Goal: Task Accomplishment & Management: Complete application form

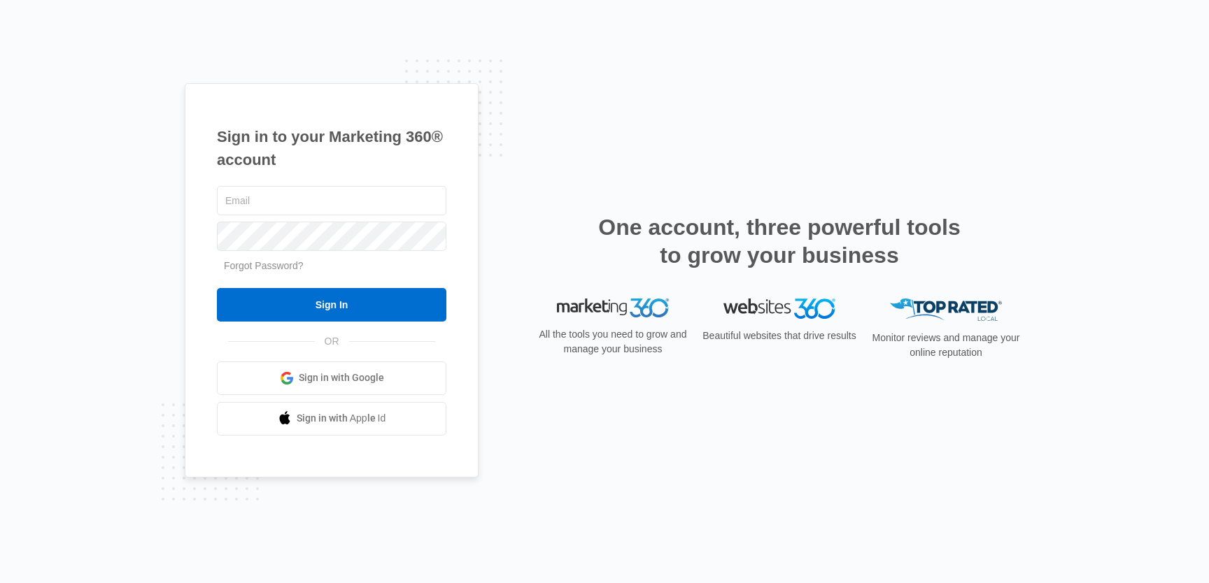
type input "[EMAIL_ADDRESS][PERSON_NAME][DOMAIN_NAME]"
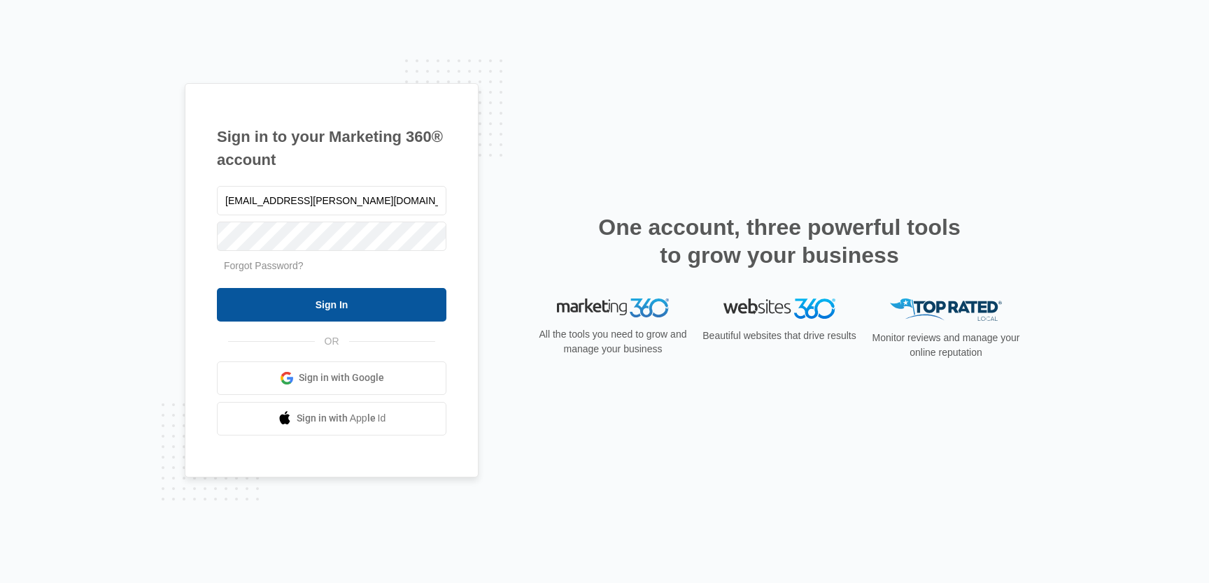
click at [404, 296] on input "Sign In" at bounding box center [331, 305] width 229 height 34
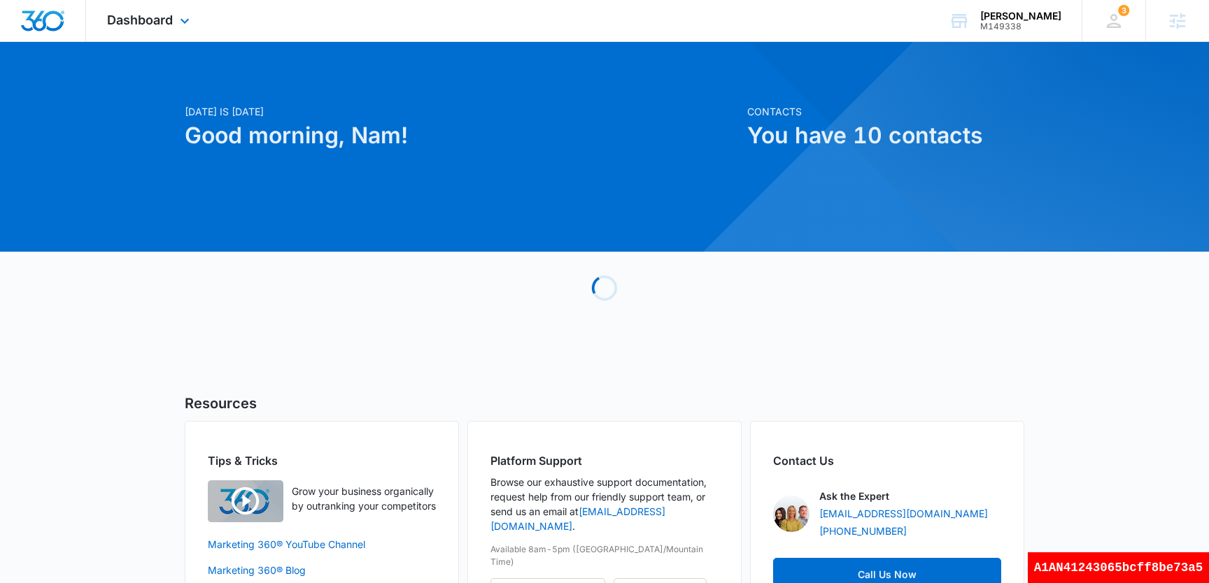
click at [160, 41] on div "Dashboard Apps Reputation Websites Forms CRM Email Social Shop Payments POS Con…" at bounding box center [604, 21] width 1209 height 42
click at [158, 9] on div "Dashboard Apps Reputation Websites Forms CRM Email Social Shop Payments POS Con…" at bounding box center [150, 20] width 128 height 41
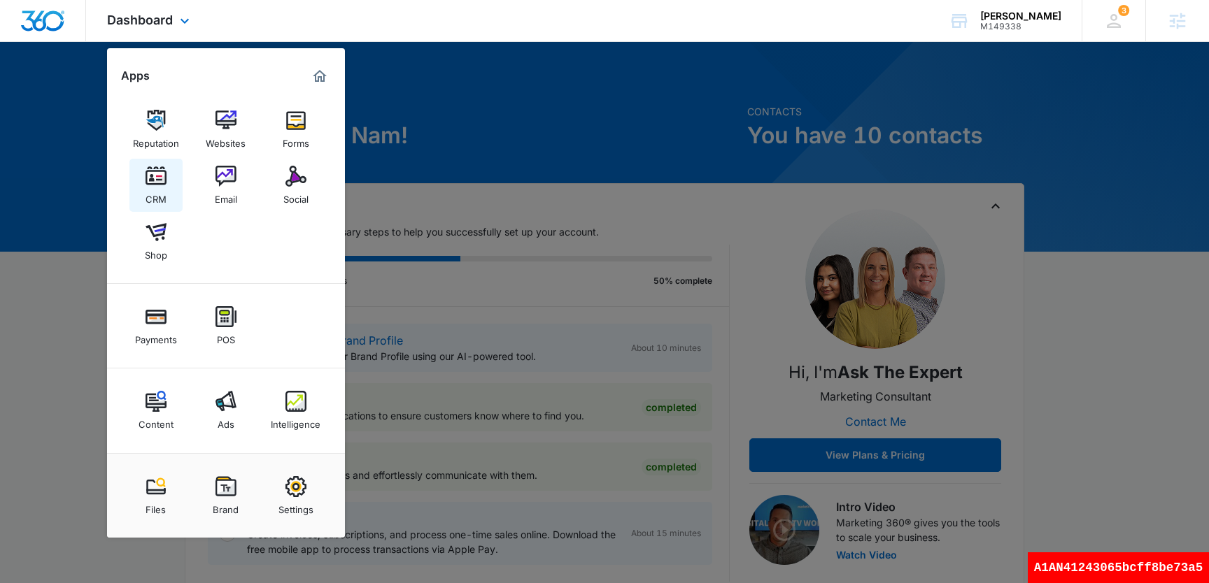
click at [166, 184] on link "CRM" at bounding box center [155, 185] width 53 height 53
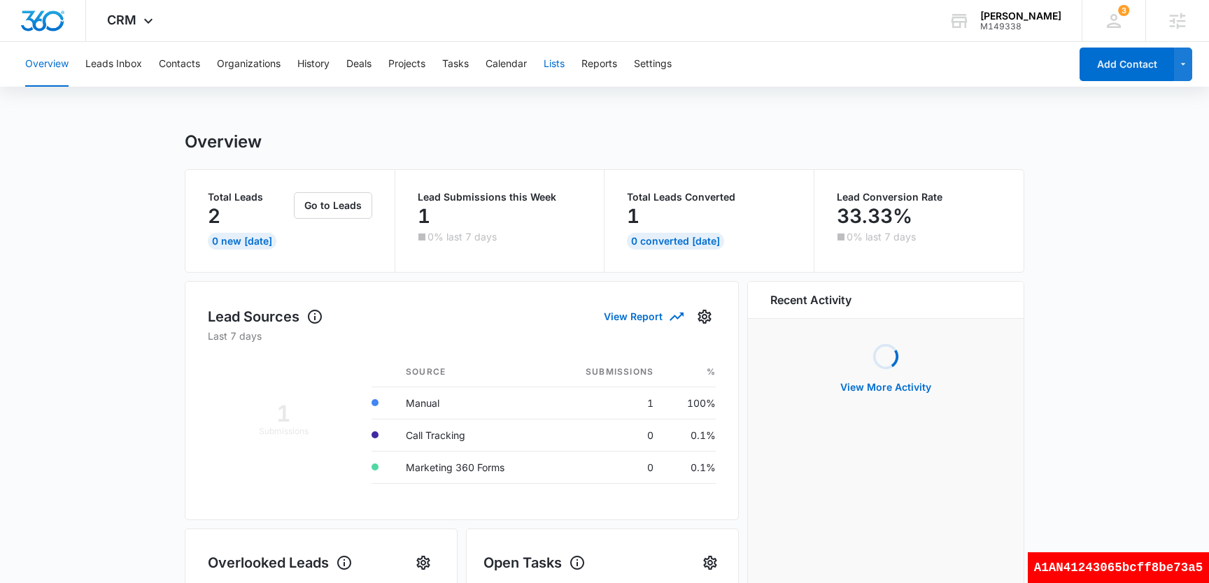
click at [553, 66] on button "Lists" at bounding box center [554, 64] width 21 height 45
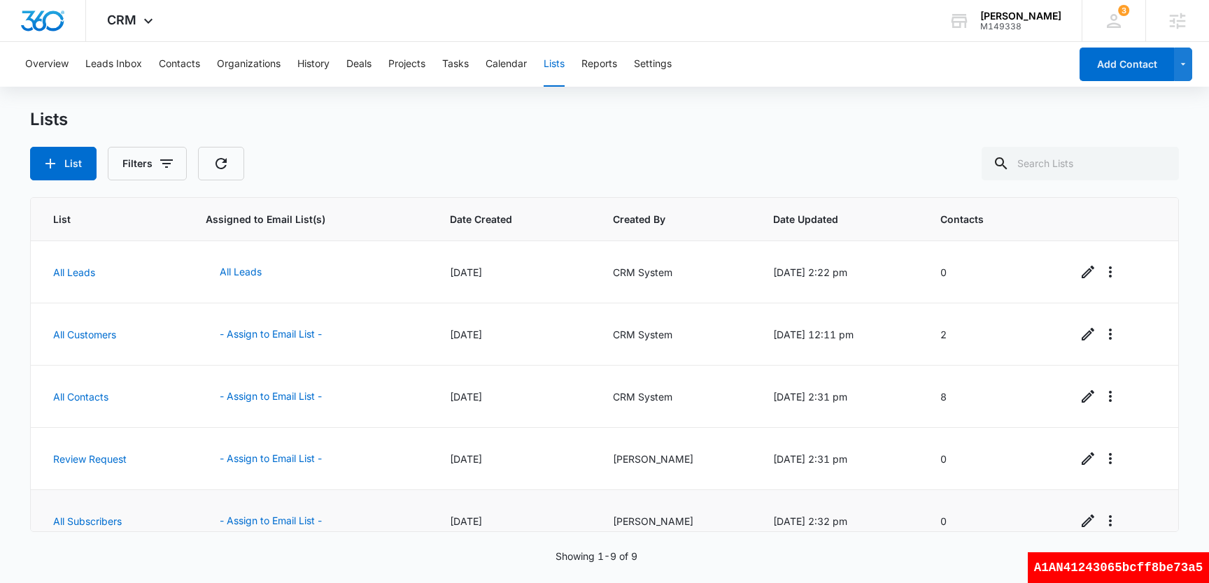
scroll to position [269, 0]
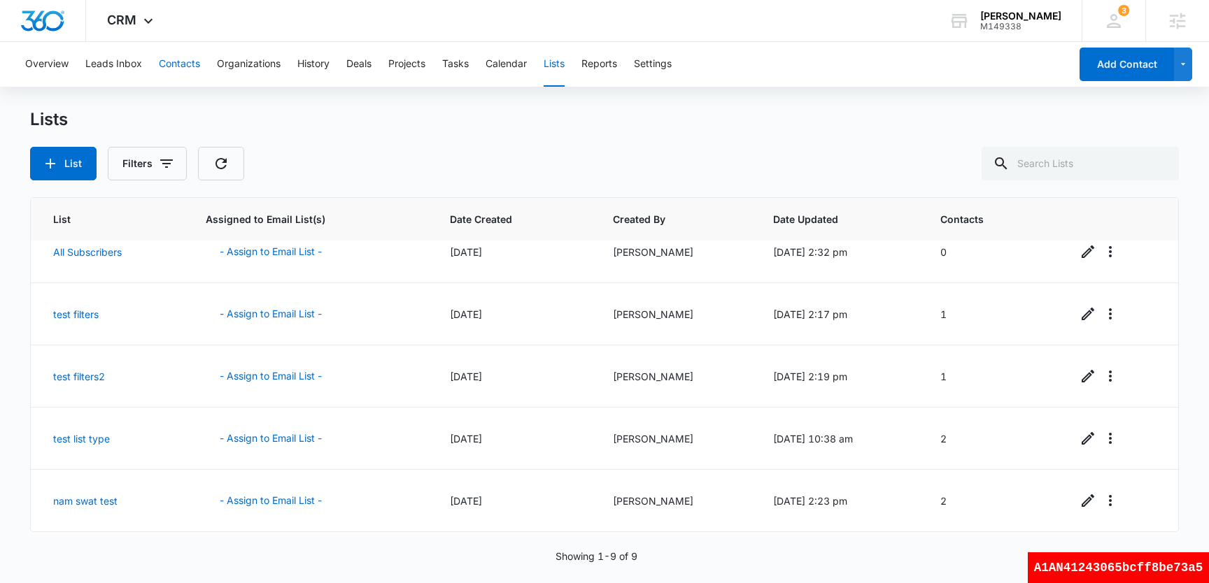
click at [193, 61] on button "Contacts" at bounding box center [179, 64] width 41 height 45
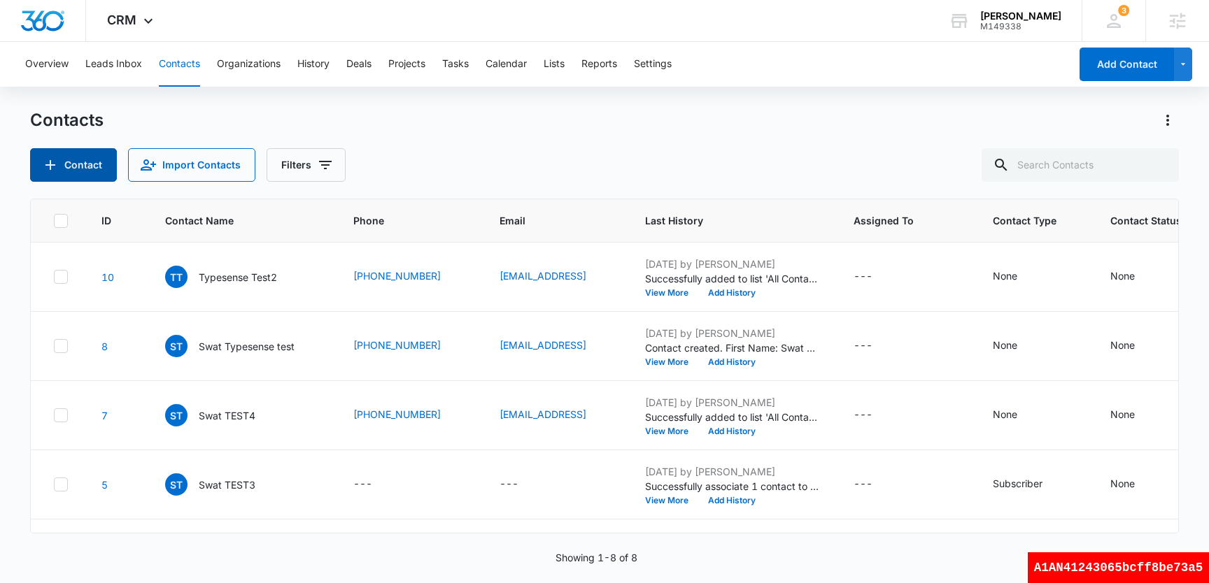
click at [94, 163] on button "Contact" at bounding box center [73, 165] width 87 height 34
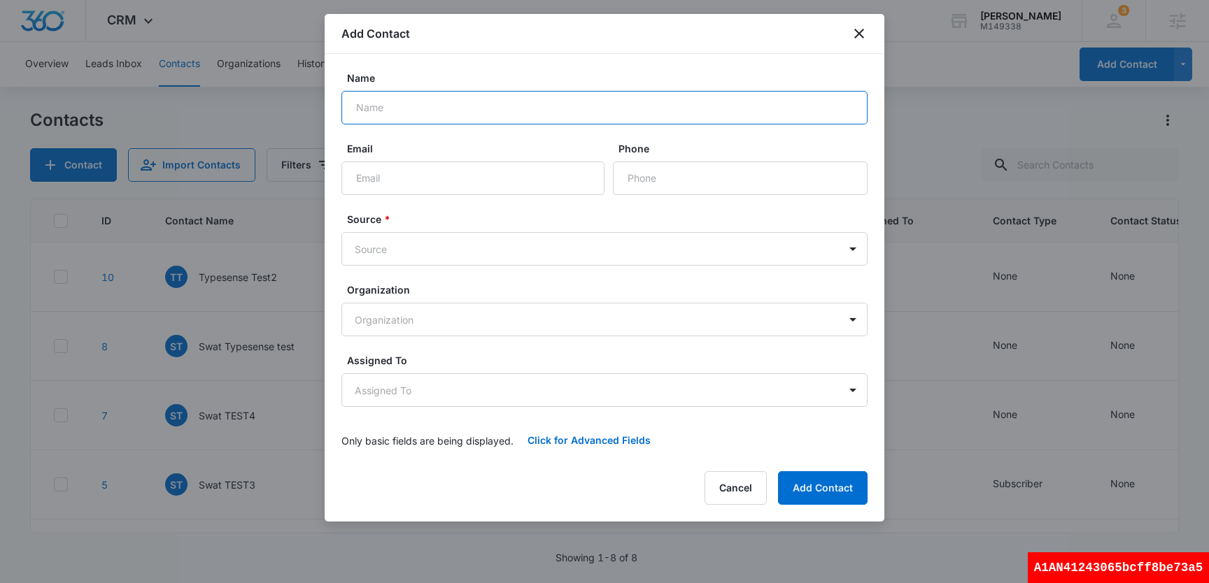
click at [527, 107] on input "Name" at bounding box center [604, 108] width 526 height 34
type input "color test1"
click at [618, 440] on button "Click for Advanced Fields" at bounding box center [588, 441] width 151 height 34
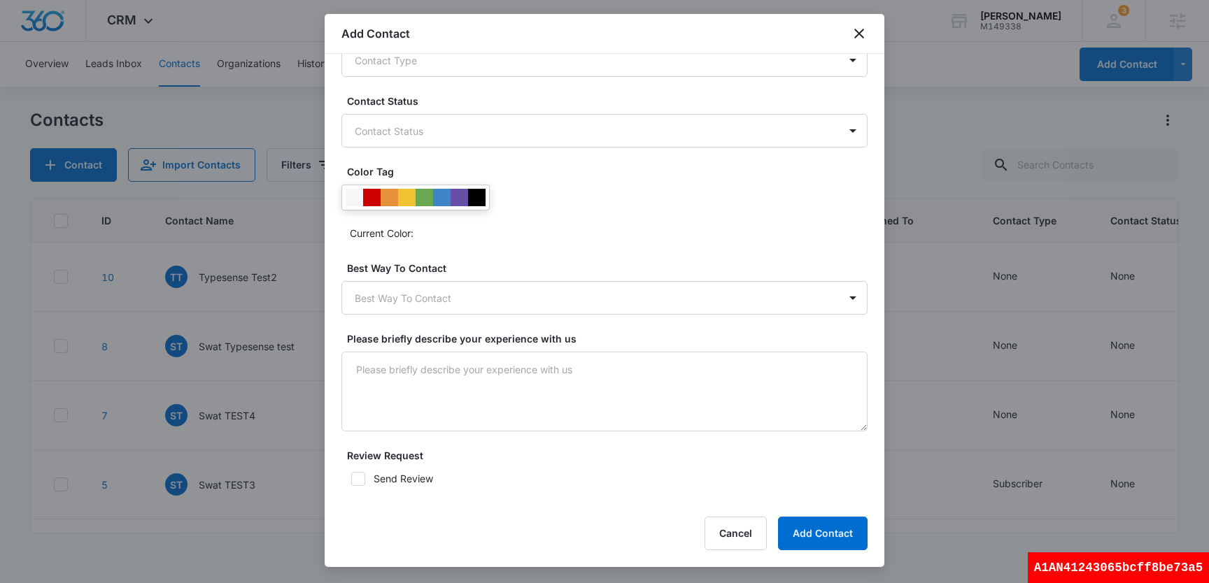
scroll to position [412, 0]
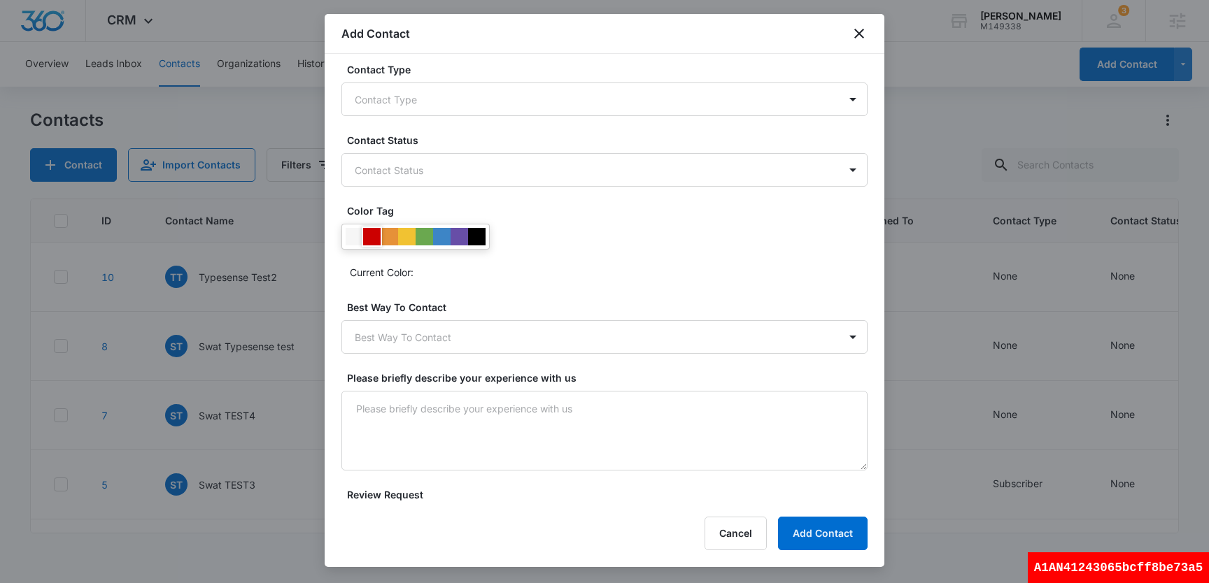
click at [374, 243] on div at bounding box center [371, 236] width 17 height 17
click at [842, 532] on button "Add Contact" at bounding box center [823, 534] width 90 height 34
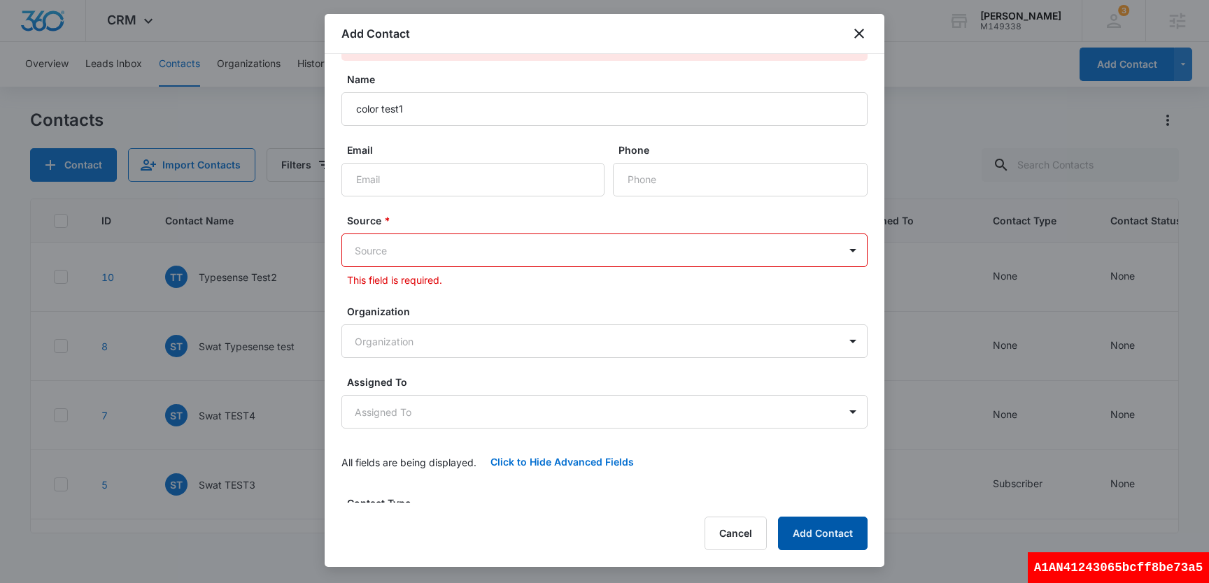
scroll to position [17, 0]
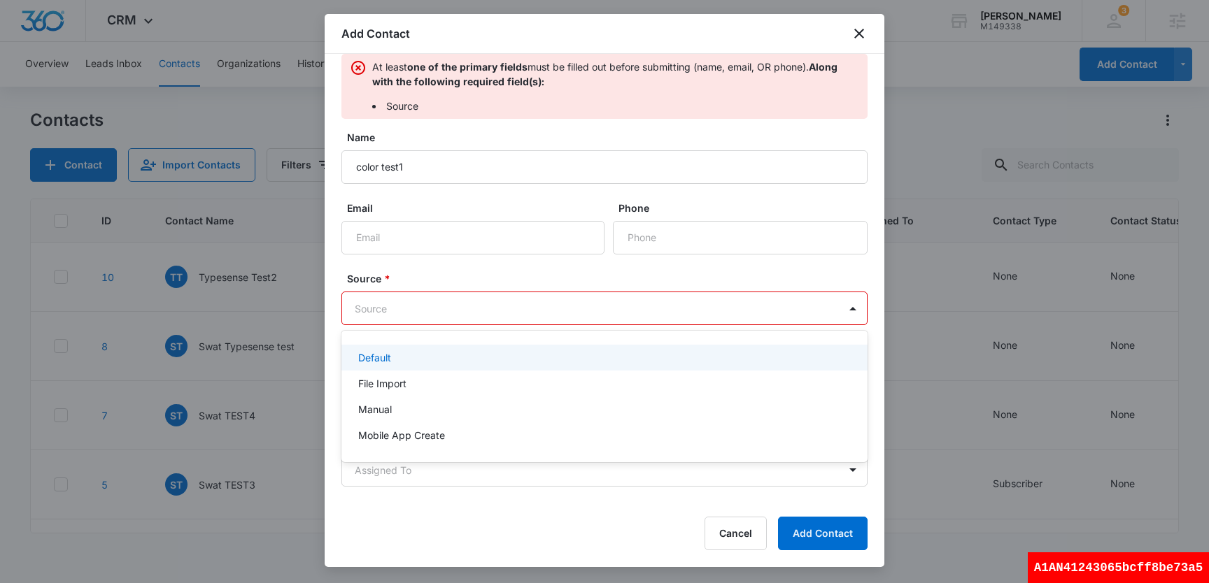
click at [453, 310] on body "CRM Apps Reputation Websites Forms CRM Email Social Shop Payments POS Content A…" at bounding box center [604, 291] width 1209 height 583
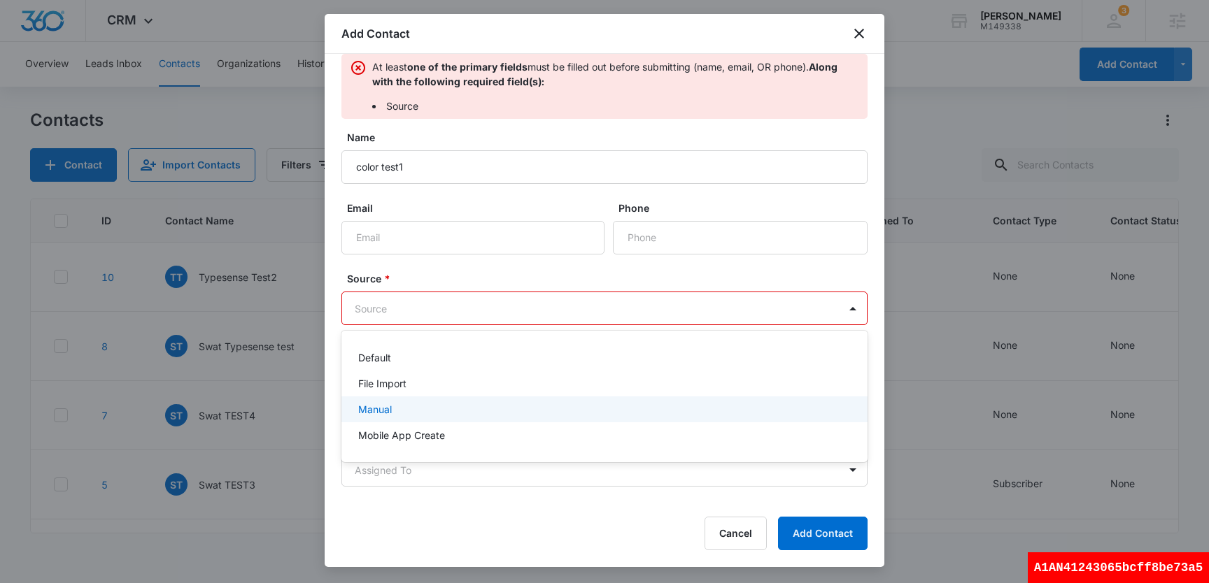
click at [448, 405] on div "Manual" at bounding box center [603, 409] width 490 height 15
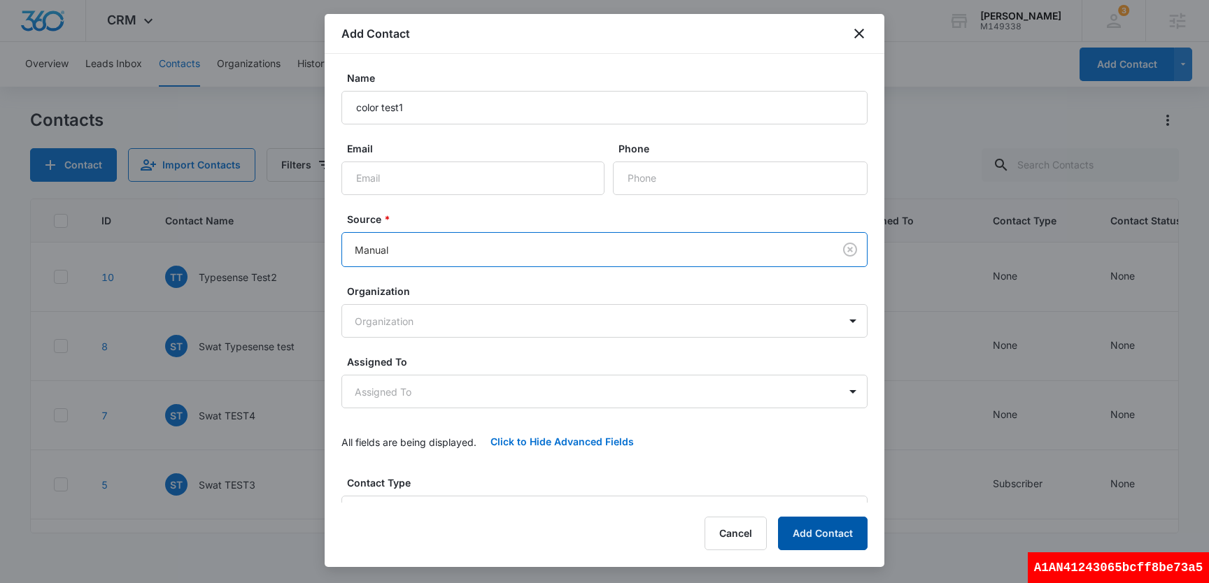
click at [809, 530] on button "Add Contact" at bounding box center [823, 534] width 90 height 34
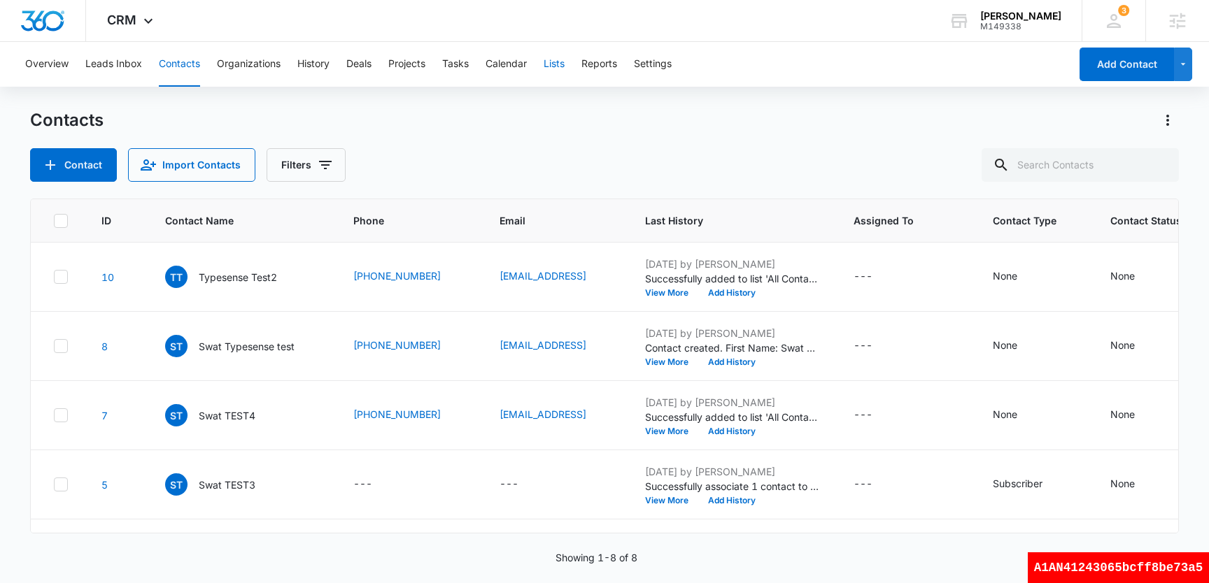
click at [565, 69] on button "Lists" at bounding box center [554, 64] width 21 height 45
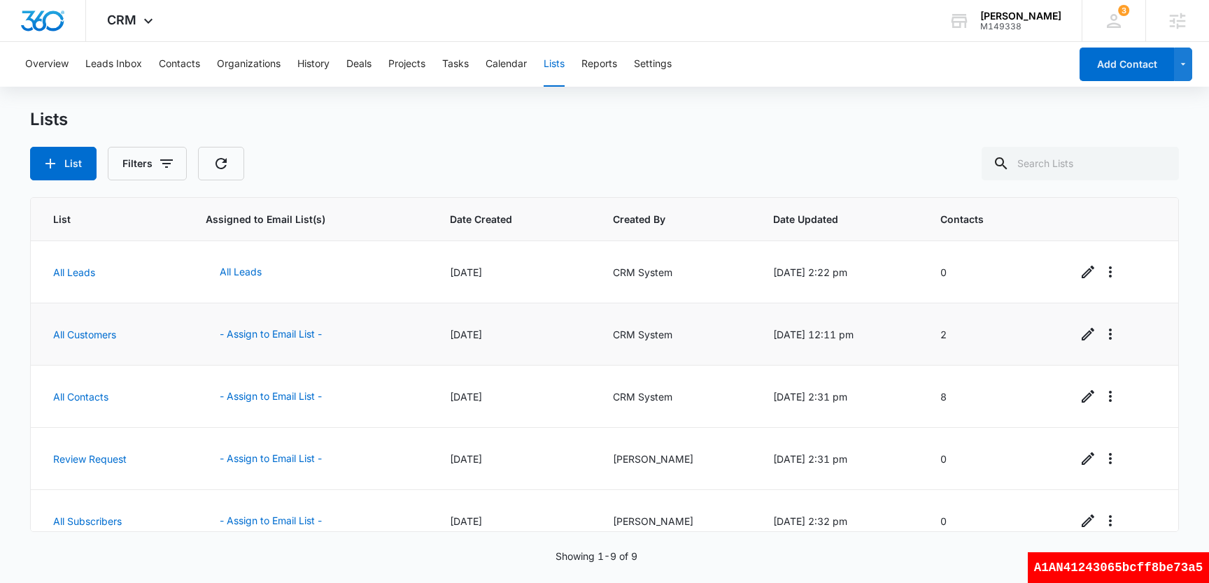
scroll to position [269, 0]
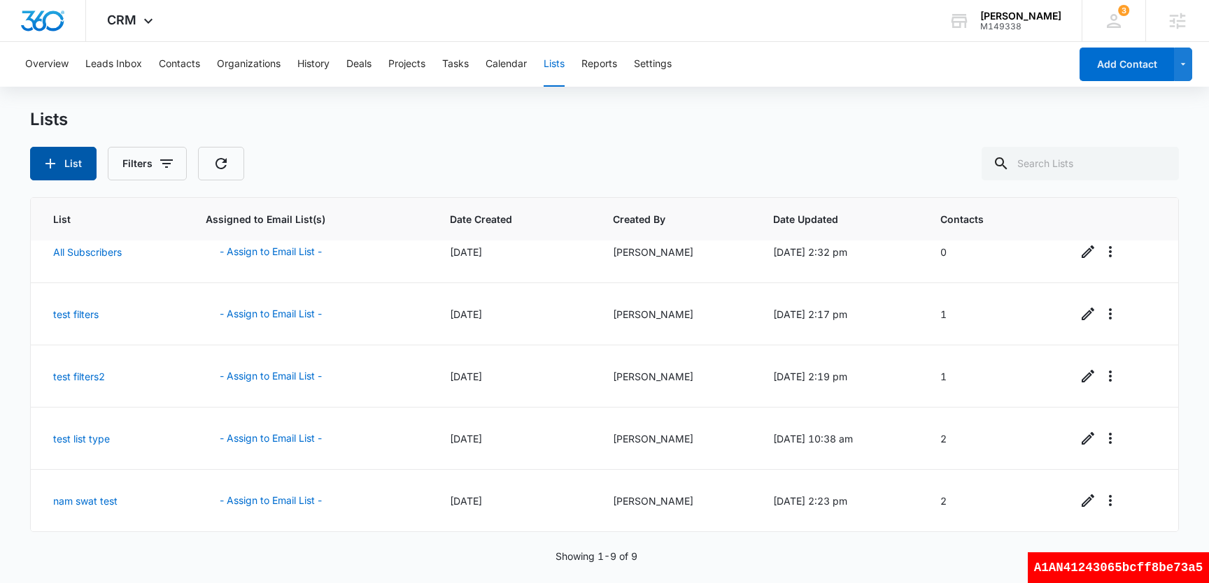
click at [80, 169] on button "List" at bounding box center [63, 164] width 66 height 34
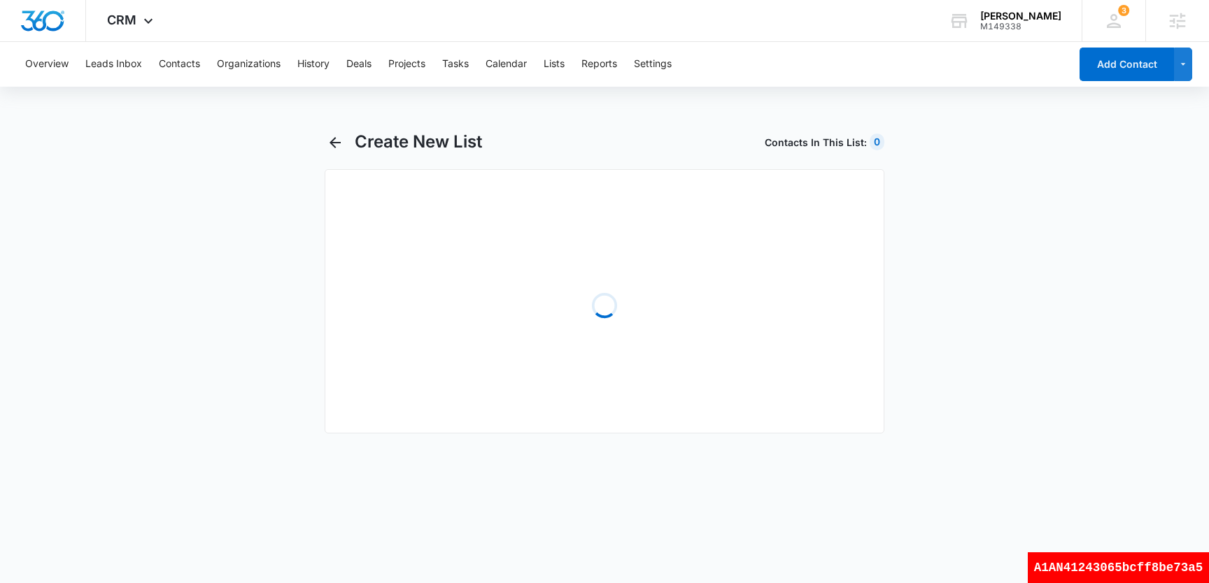
select select "31"
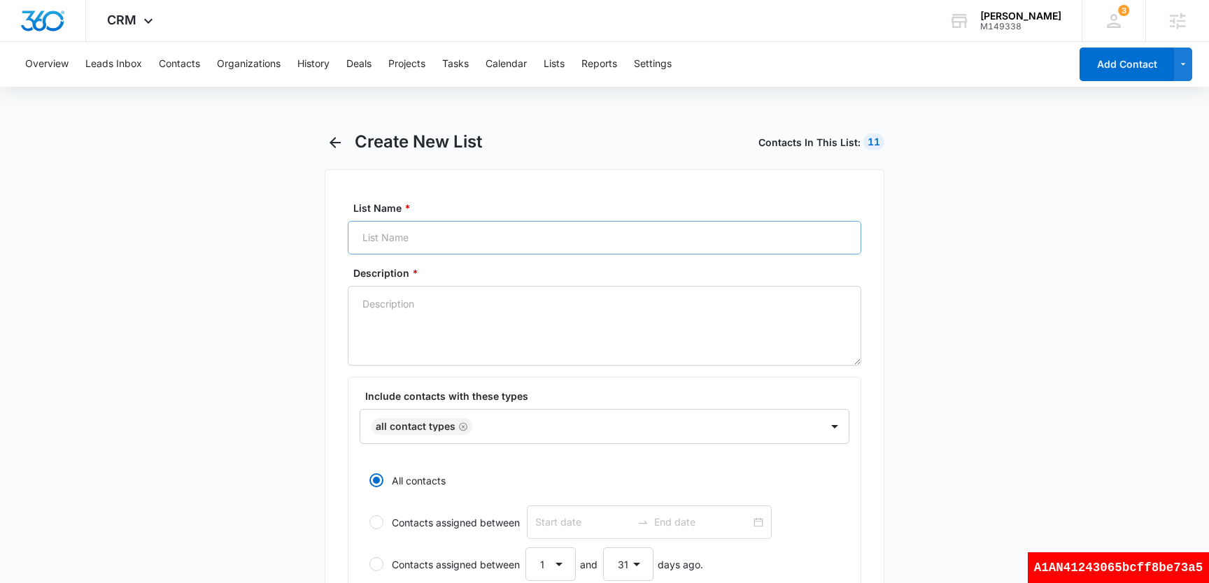
drag, startPoint x: 458, startPoint y: 215, endPoint x: 435, endPoint y: 237, distance: 31.2
click at [435, 237] on div "List Name *" at bounding box center [604, 228] width 513 height 54
click at [433, 236] on input "List Name *" at bounding box center [604, 238] width 513 height 34
type input "color list1"
click at [434, 311] on textarea "Description *" at bounding box center [604, 326] width 513 height 80
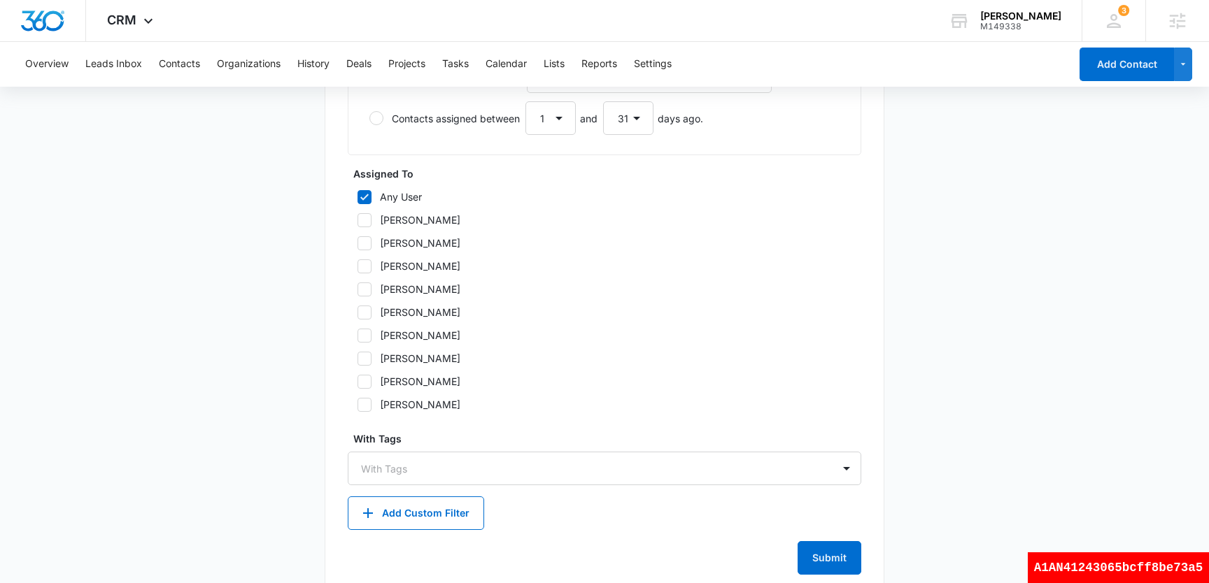
scroll to position [714, 0]
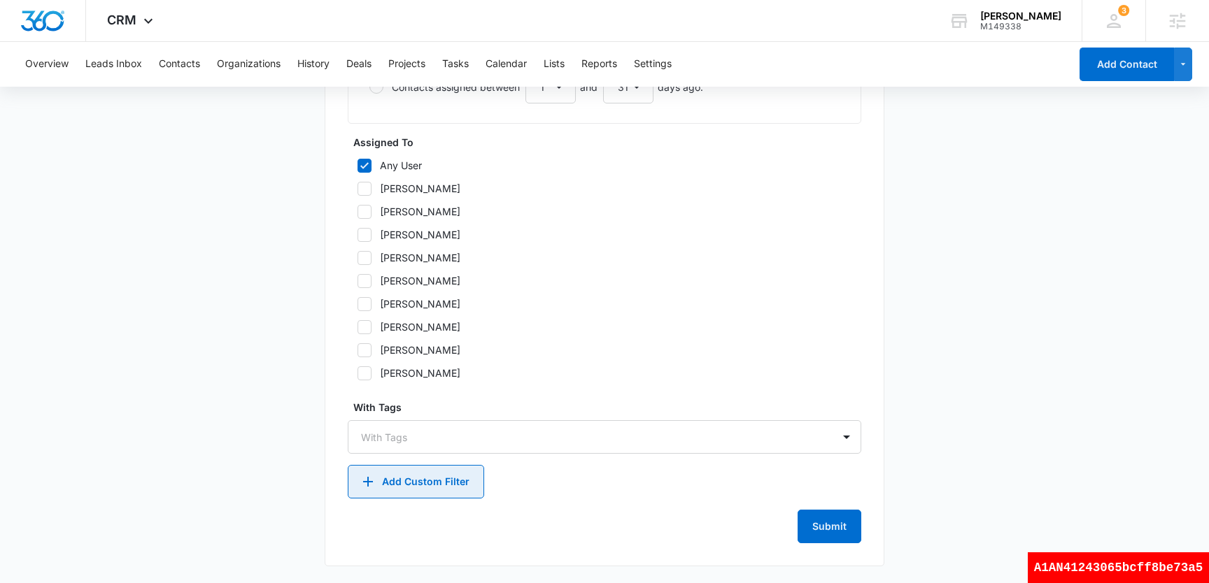
type textarea "test1"
click at [421, 484] on button "Add Custom Filter" at bounding box center [416, 482] width 136 height 34
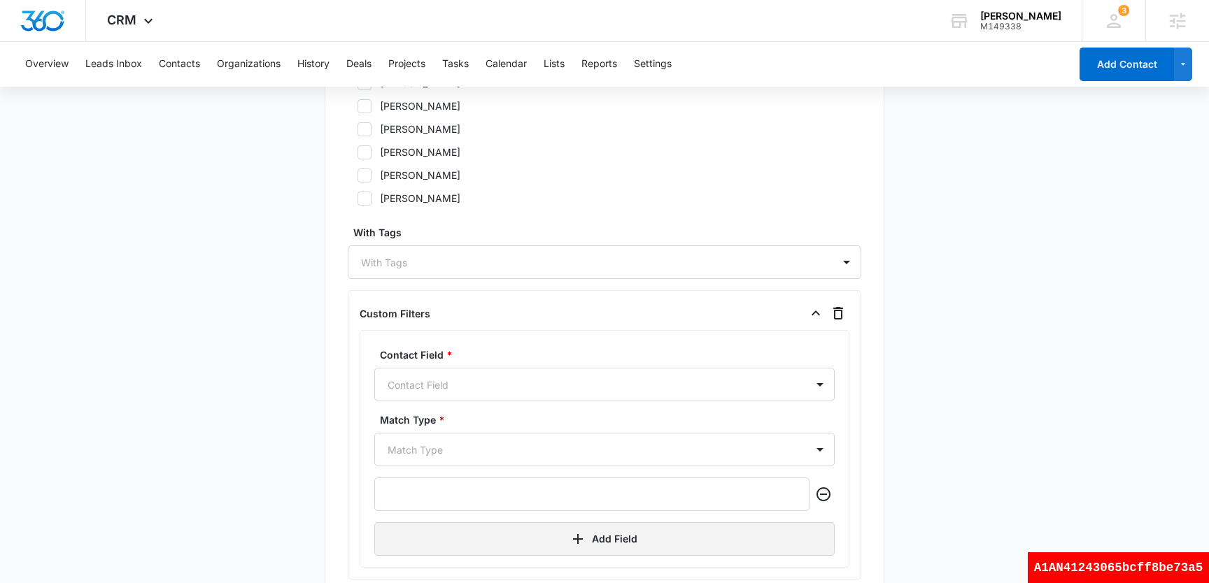
scroll to position [928, 0]
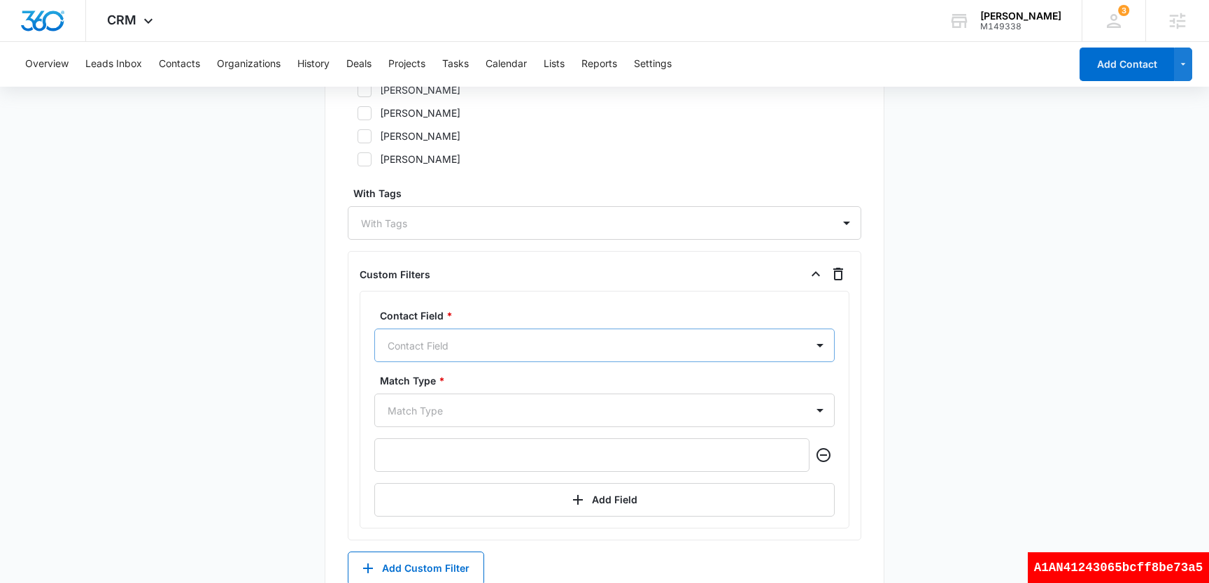
click at [489, 352] on div at bounding box center [588, 345] width 400 height 17
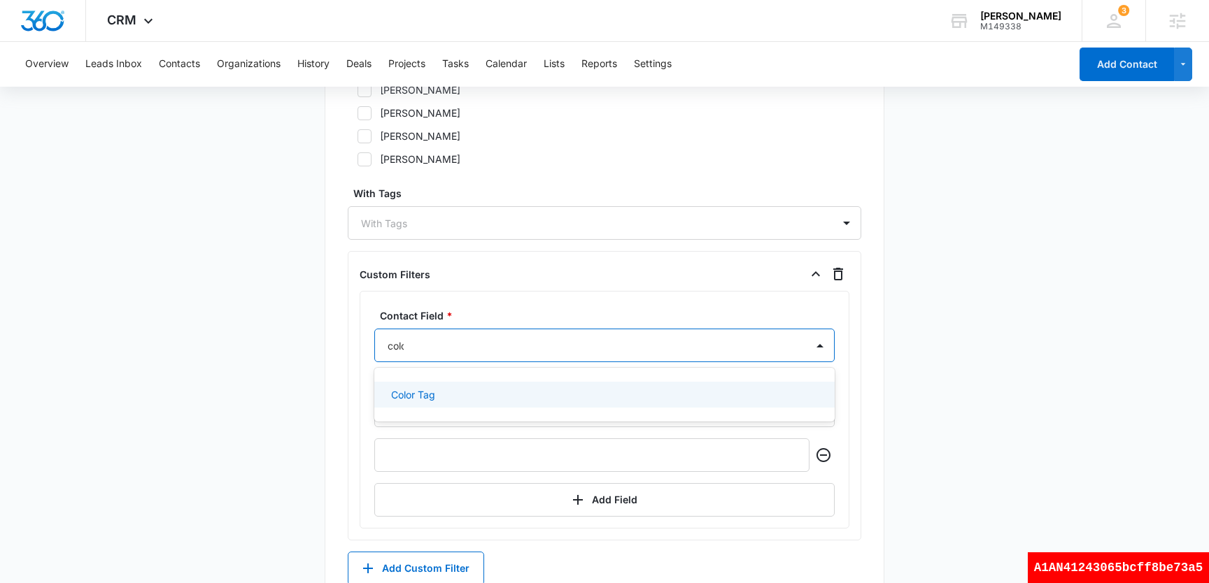
type input "color"
click at [453, 394] on div "Color Tag" at bounding box center [603, 395] width 424 height 15
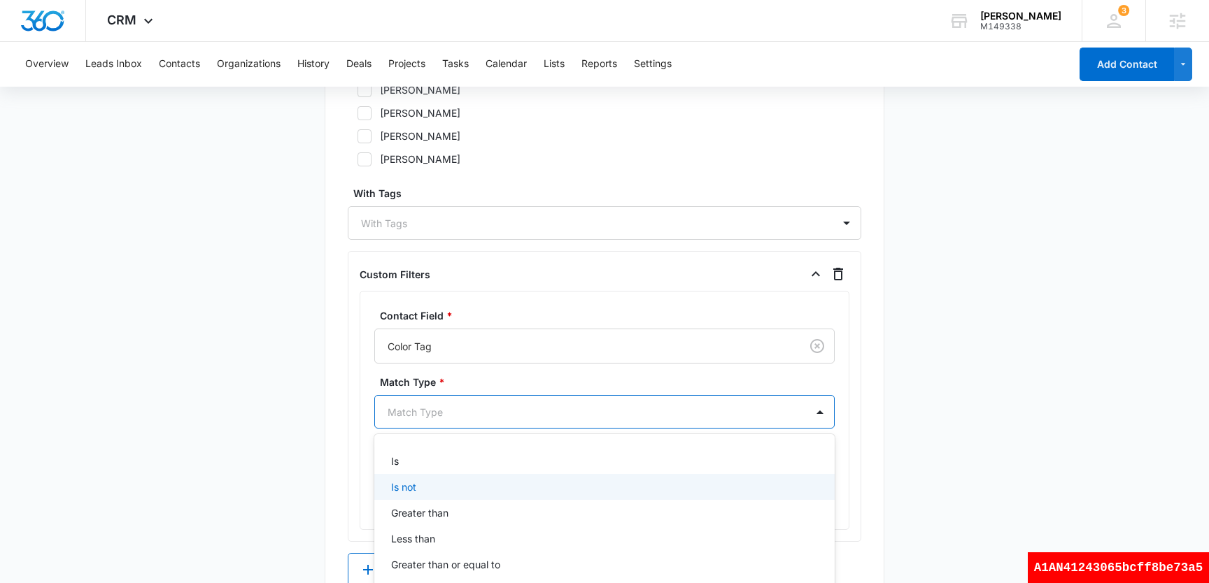
scroll to position [998, 0]
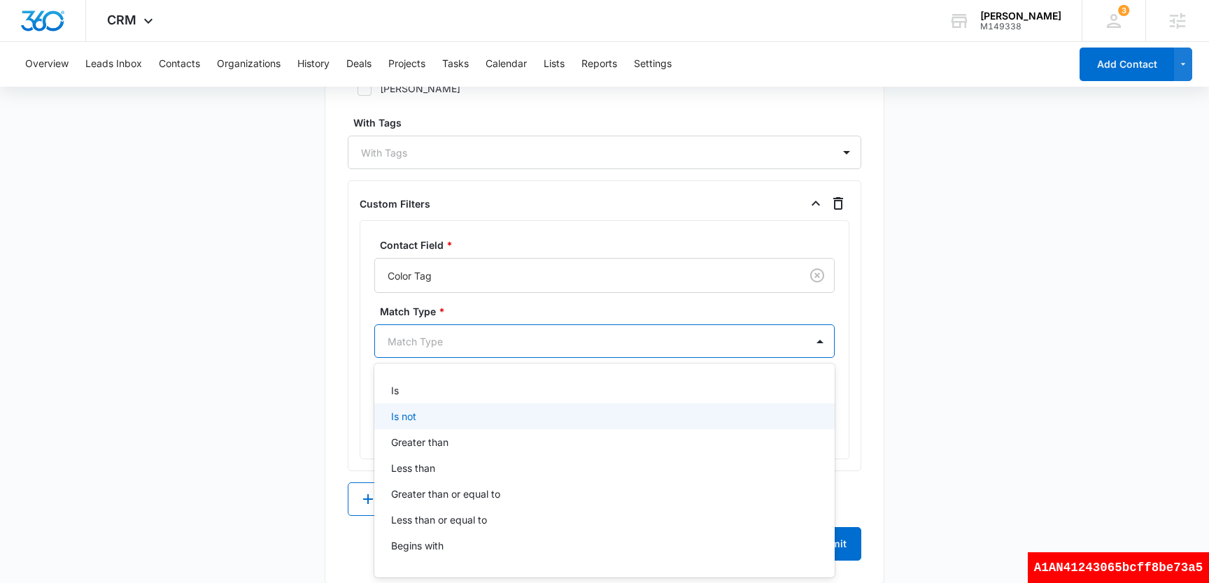
click at [465, 358] on div "Is not, 2 of 9. 9 results available. Use Up and Down to choose options, press E…" at bounding box center [604, 342] width 460 height 34
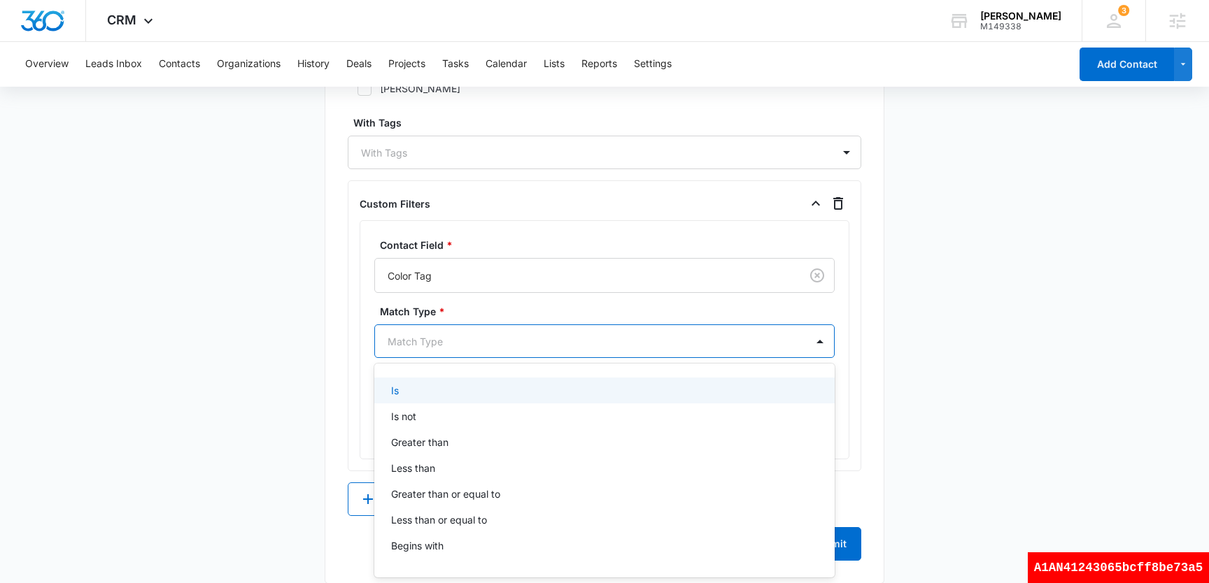
click at [460, 387] on div "Is" at bounding box center [603, 390] width 424 height 15
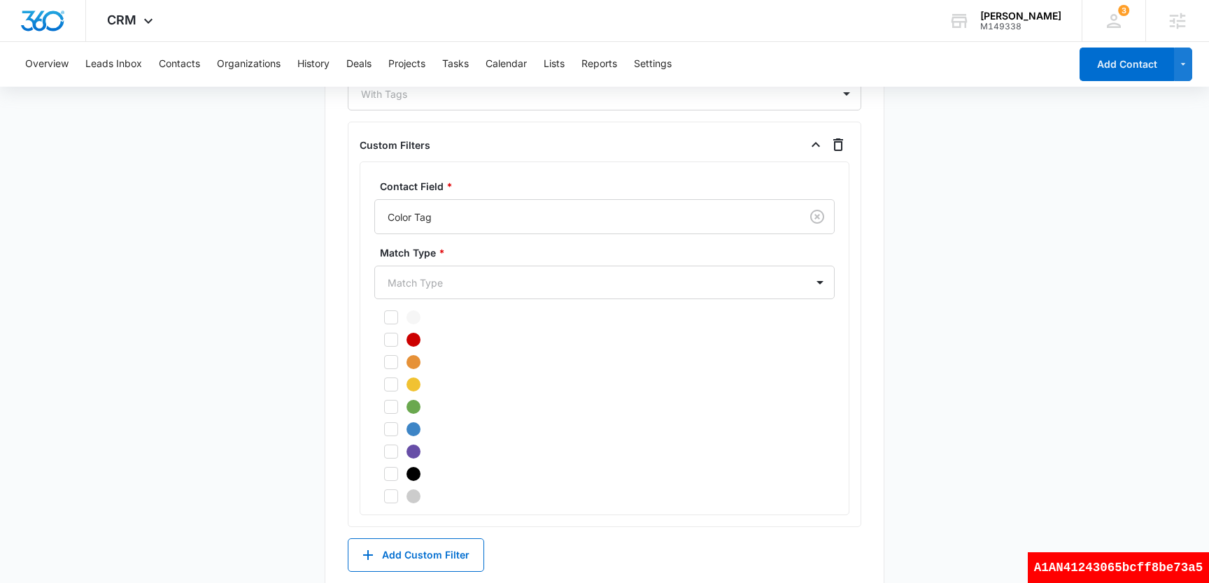
scroll to position [1064, 0]
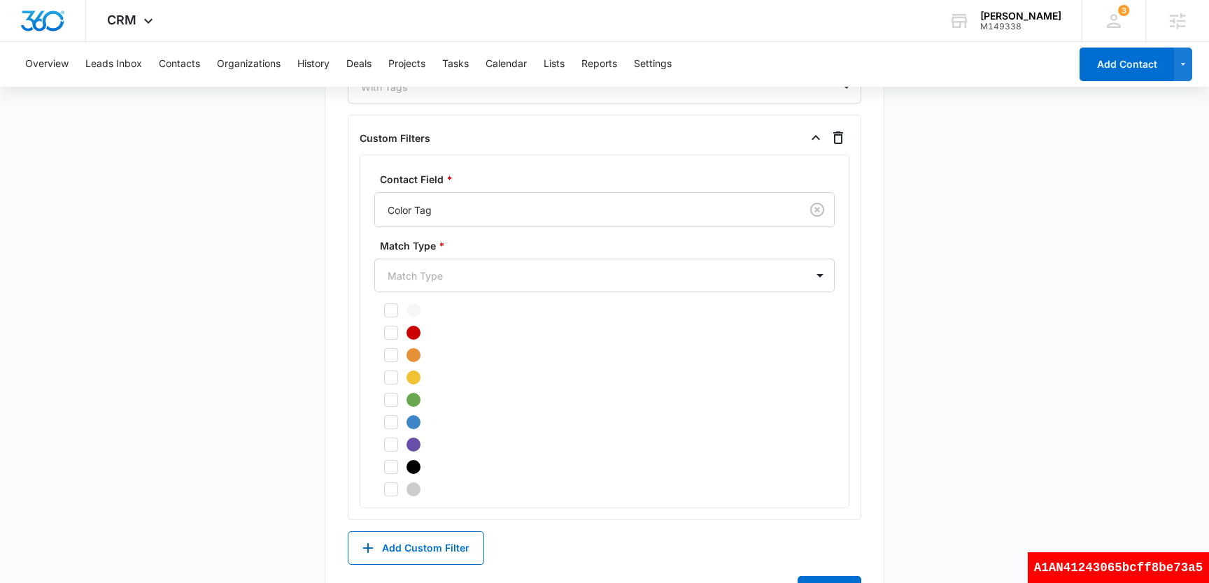
click at [386, 332] on icon at bounding box center [391, 333] width 13 height 13
click at [384, 332] on input "checkbox" at bounding box center [379, 333] width 10 height 10
checkbox input "true"
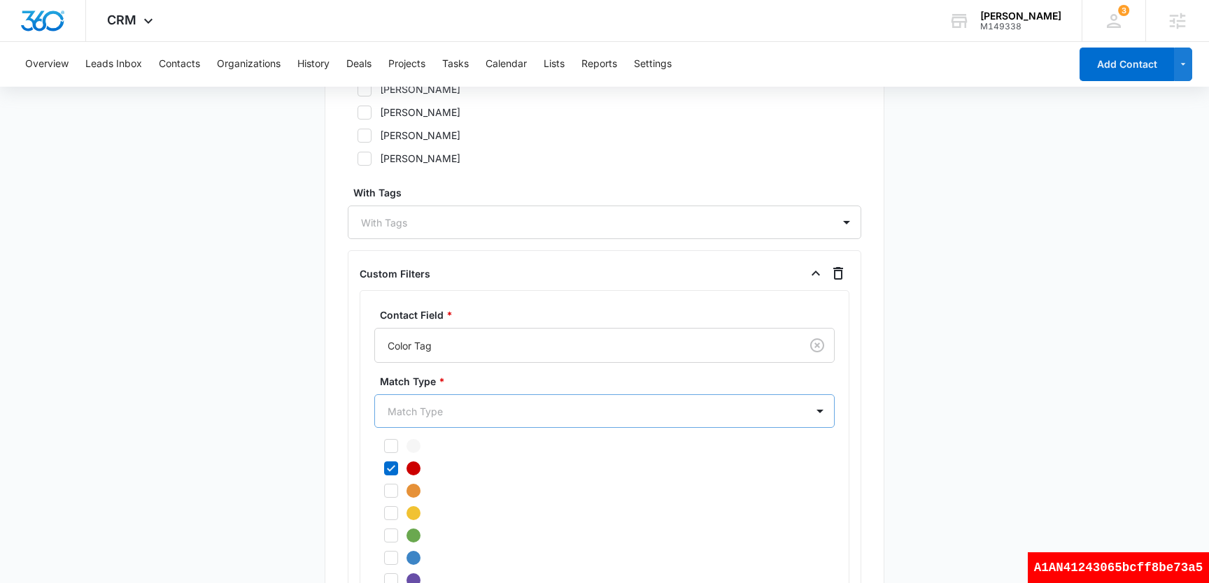
scroll to position [919, 0]
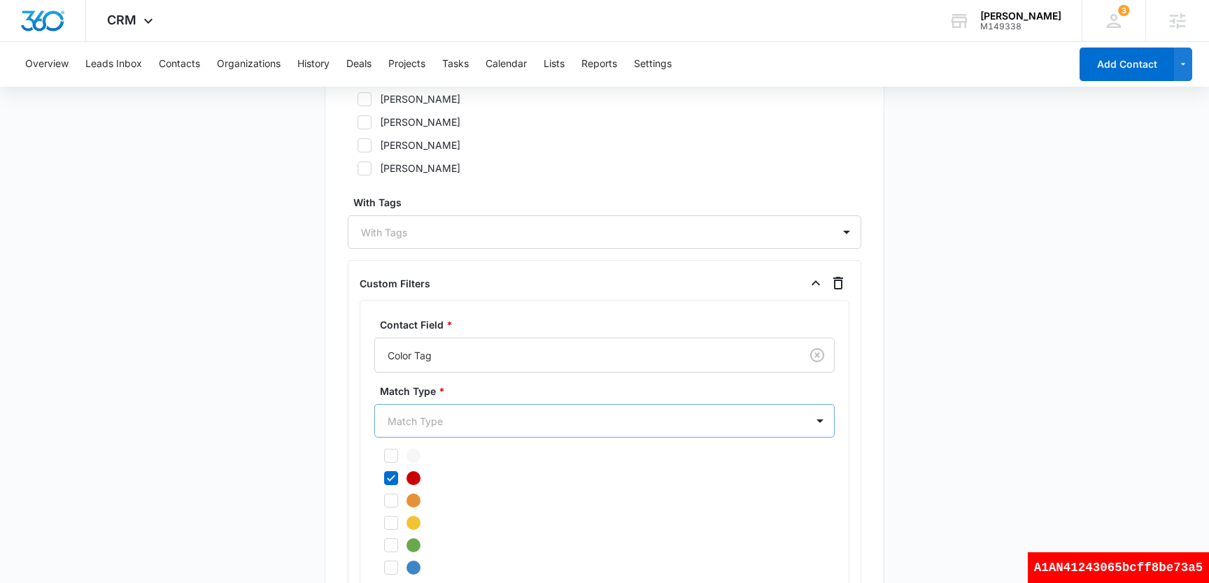
click at [672, 425] on div at bounding box center [588, 421] width 400 height 17
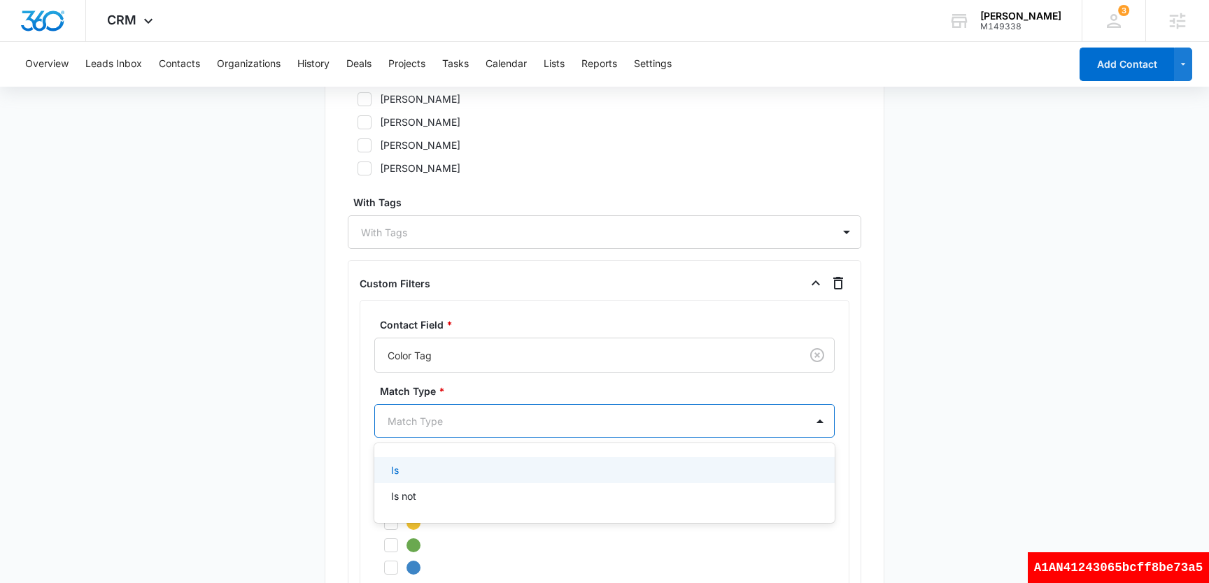
click at [586, 467] on div "Is" at bounding box center [603, 470] width 424 height 15
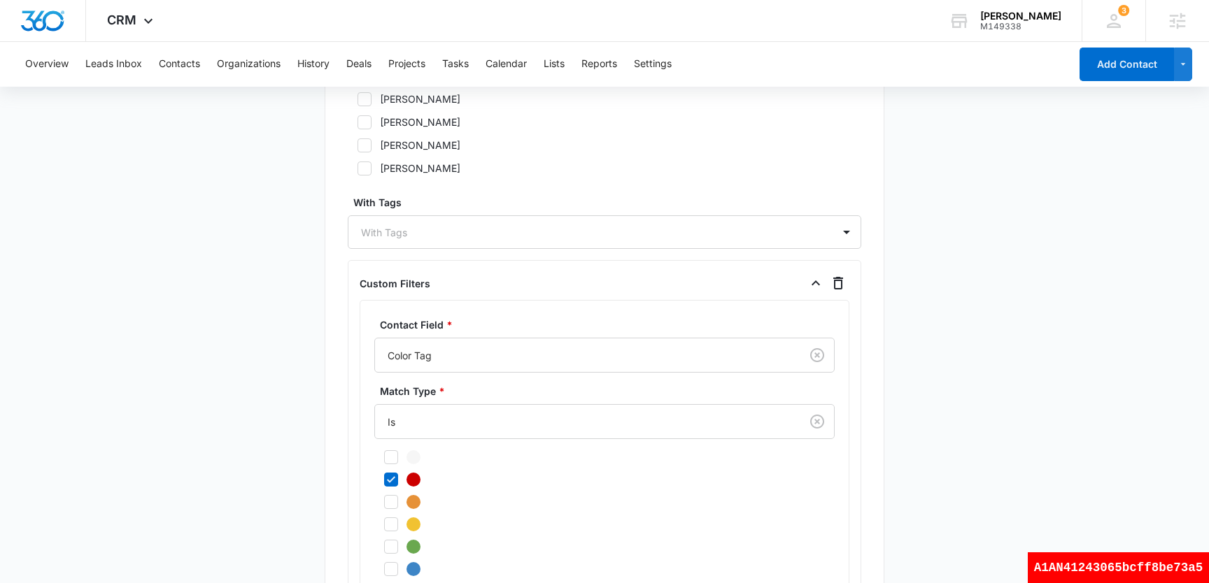
click at [979, 260] on main "Create New List Contacts In This List : 1 List Name * color list1 Description *…" at bounding box center [604, 5] width 1209 height 1584
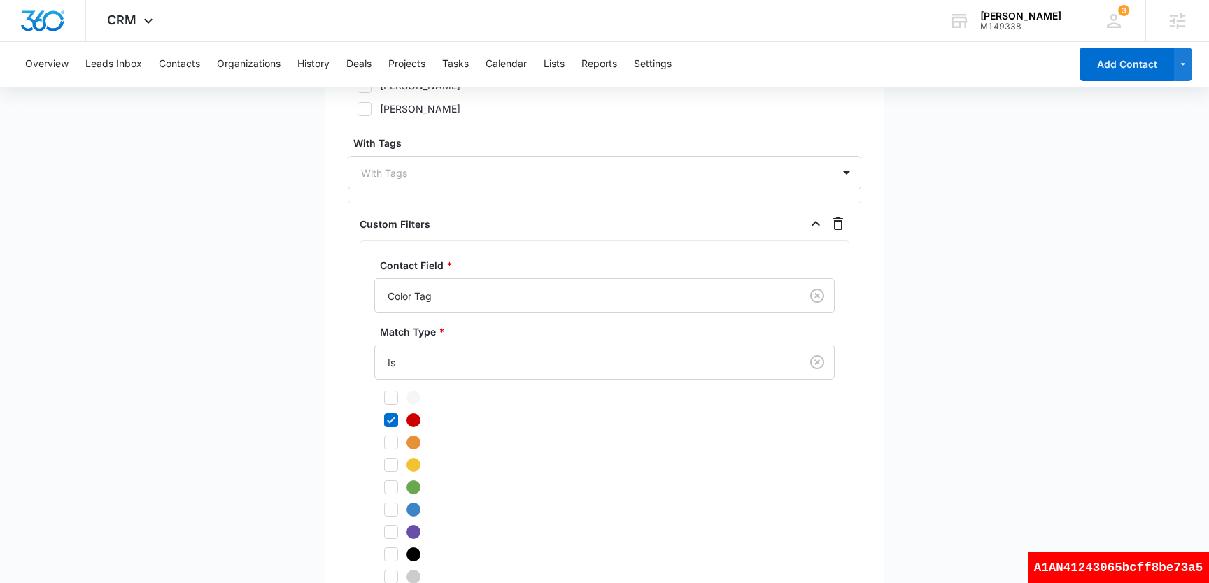
scroll to position [1132, 0]
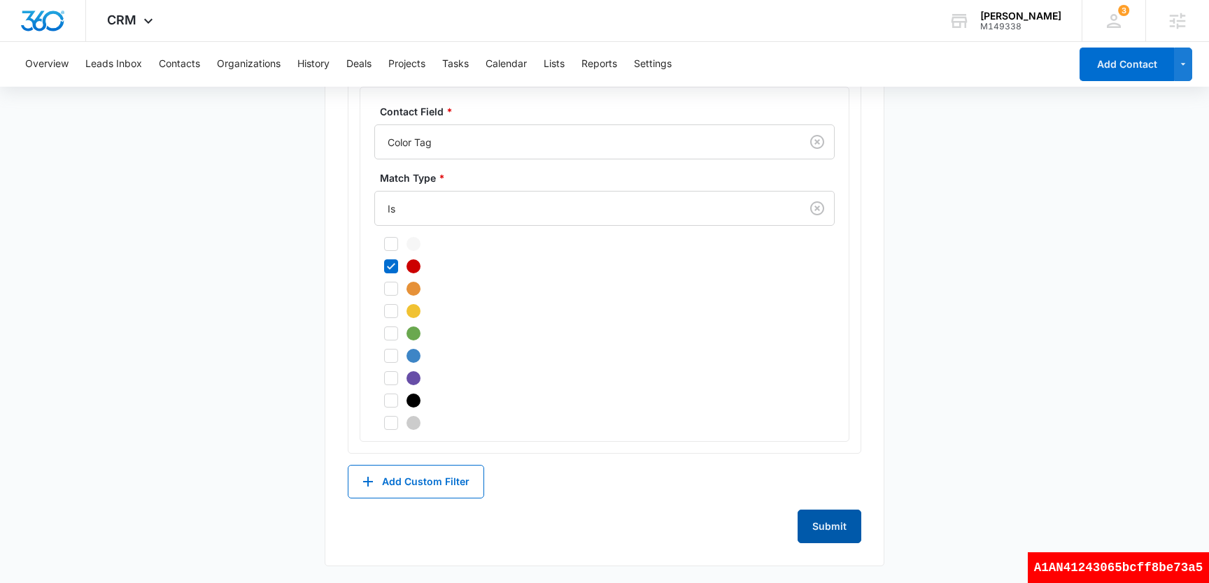
click at [820, 518] on button "Submit" at bounding box center [829, 527] width 64 height 34
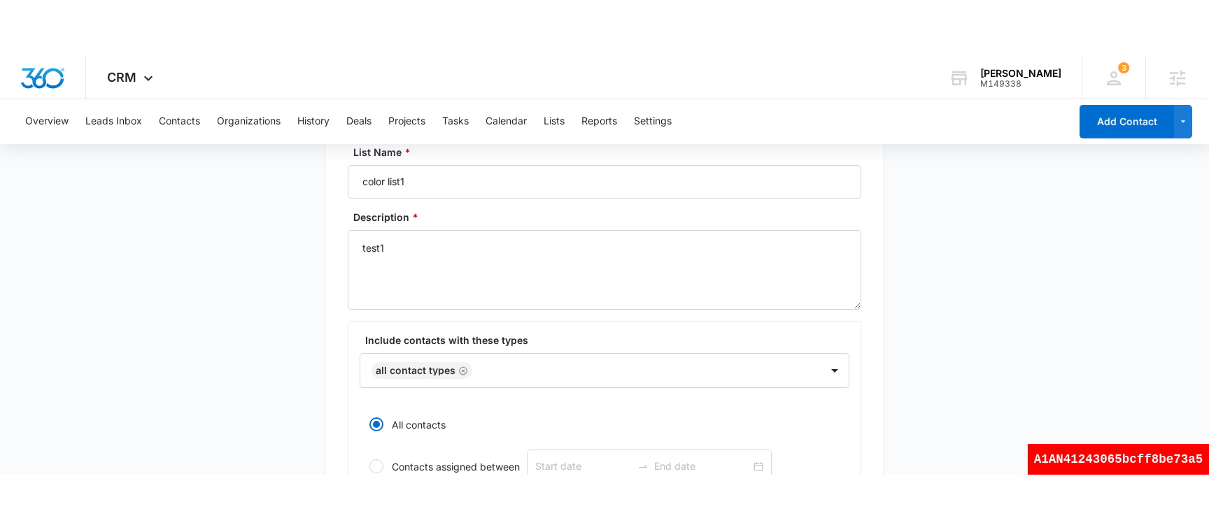
scroll to position [0, 0]
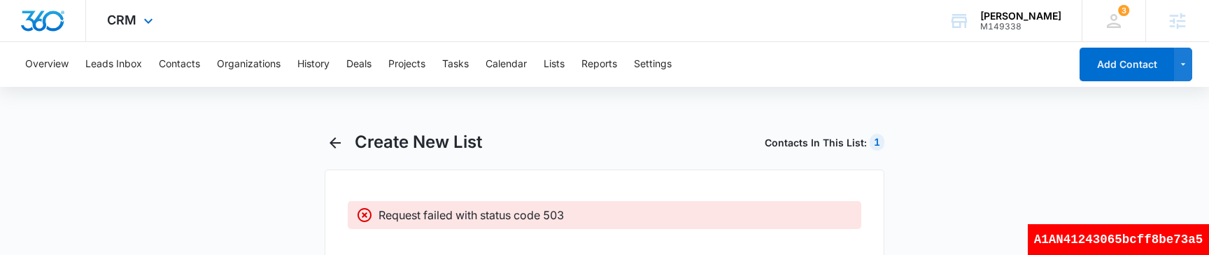
drag, startPoint x: 997, startPoint y: 294, endPoint x: 607, endPoint y: 1, distance: 487.2
click at [0, 0] on div "CRM Apps Reputation Websites Forms CRM Email Social Shop Payments POS Content A…" at bounding box center [604, 139] width 1209 height 278
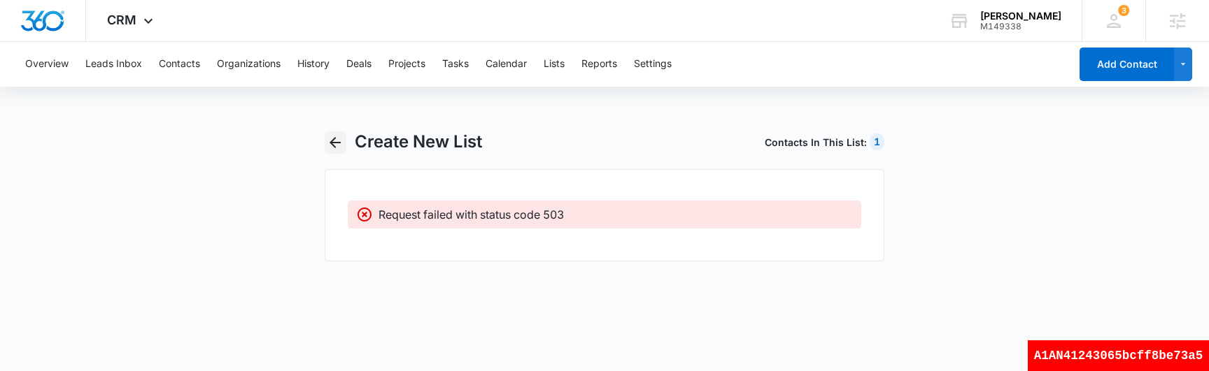
click at [334, 144] on icon "button" at bounding box center [335, 142] width 17 height 17
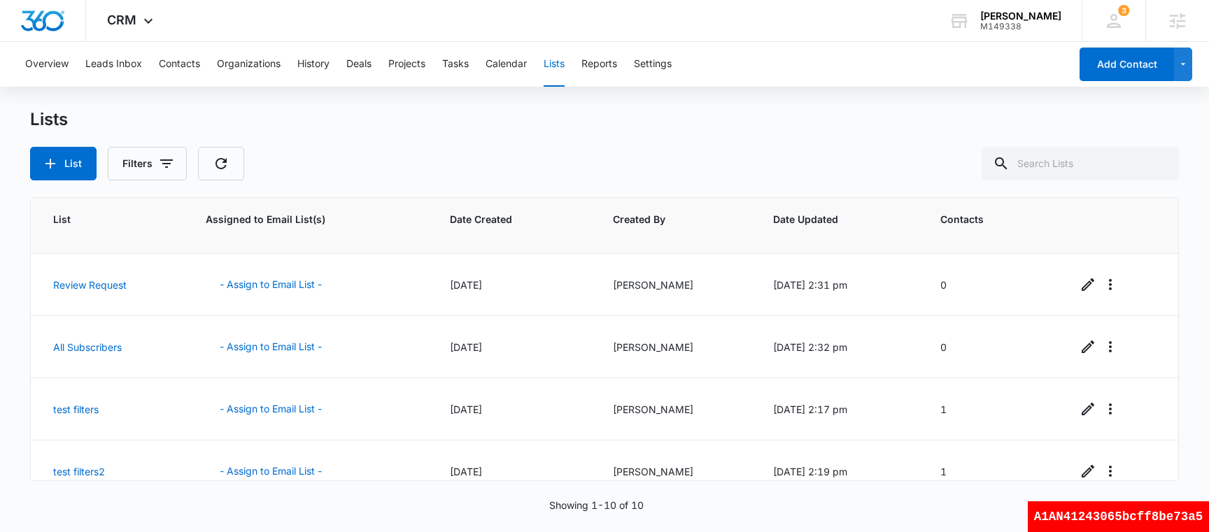
scroll to position [383, 0]
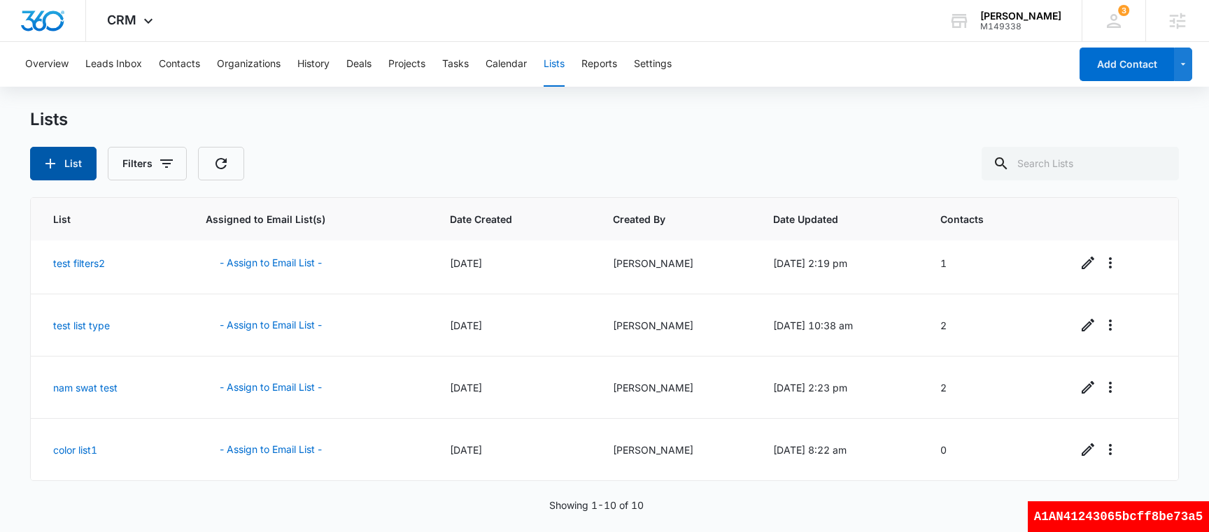
click at [80, 151] on button "List" at bounding box center [63, 164] width 66 height 34
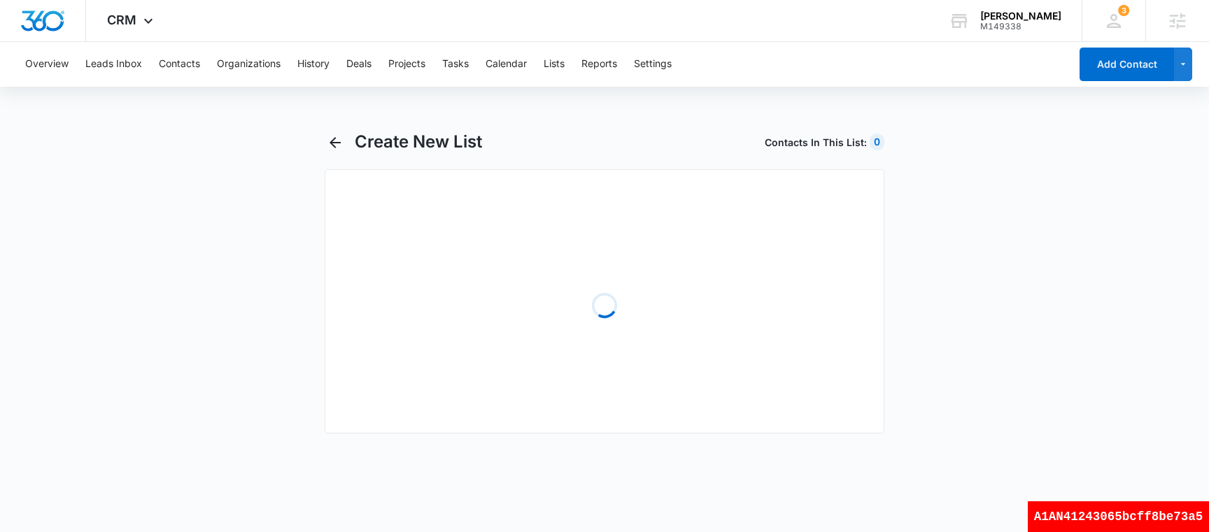
select select "31"
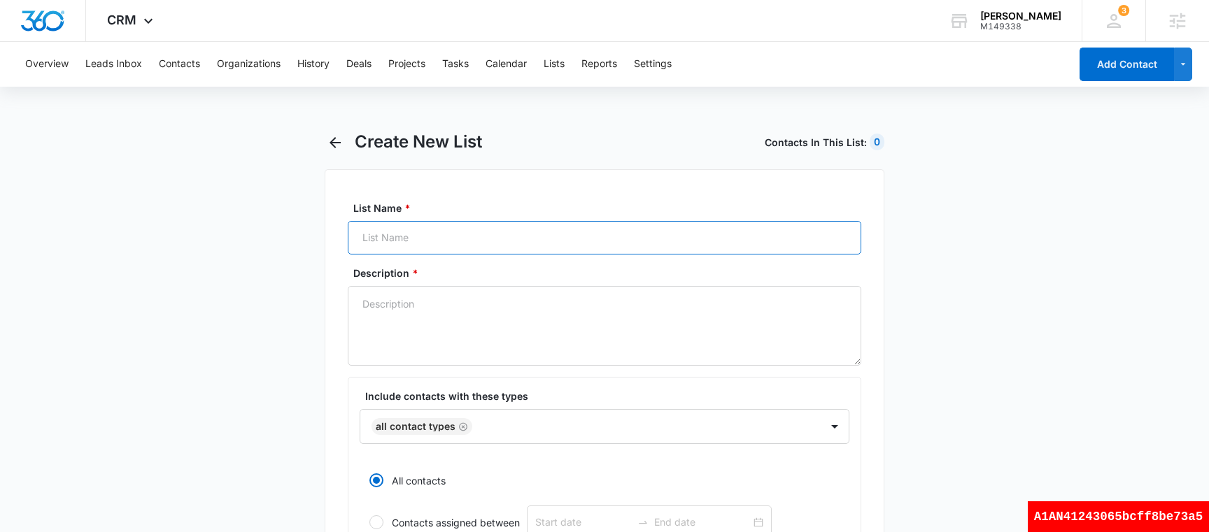
click at [411, 246] on input "List Name *" at bounding box center [604, 238] width 513 height 34
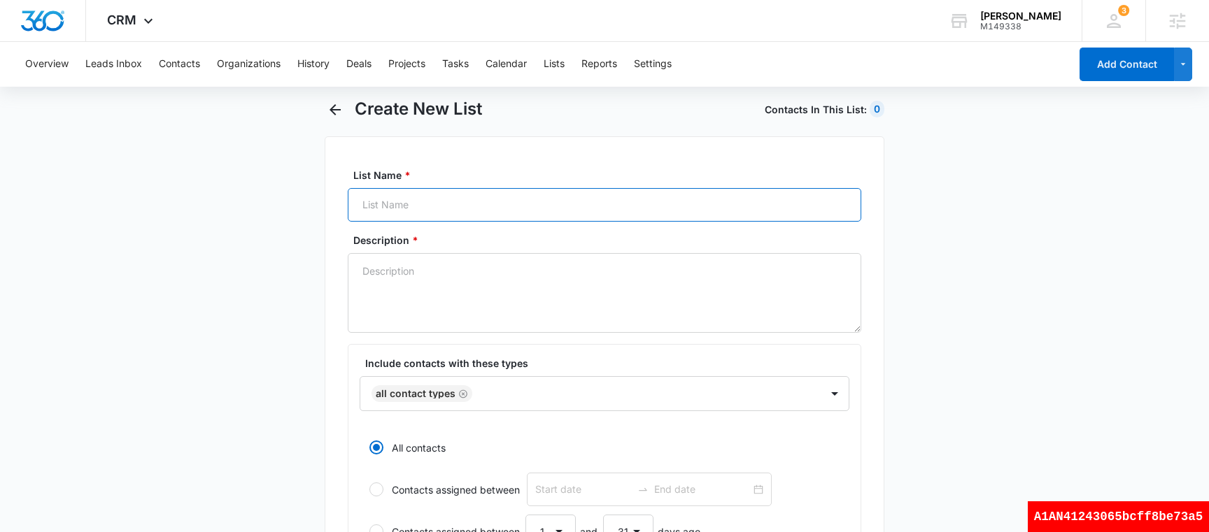
scroll to position [29, 0]
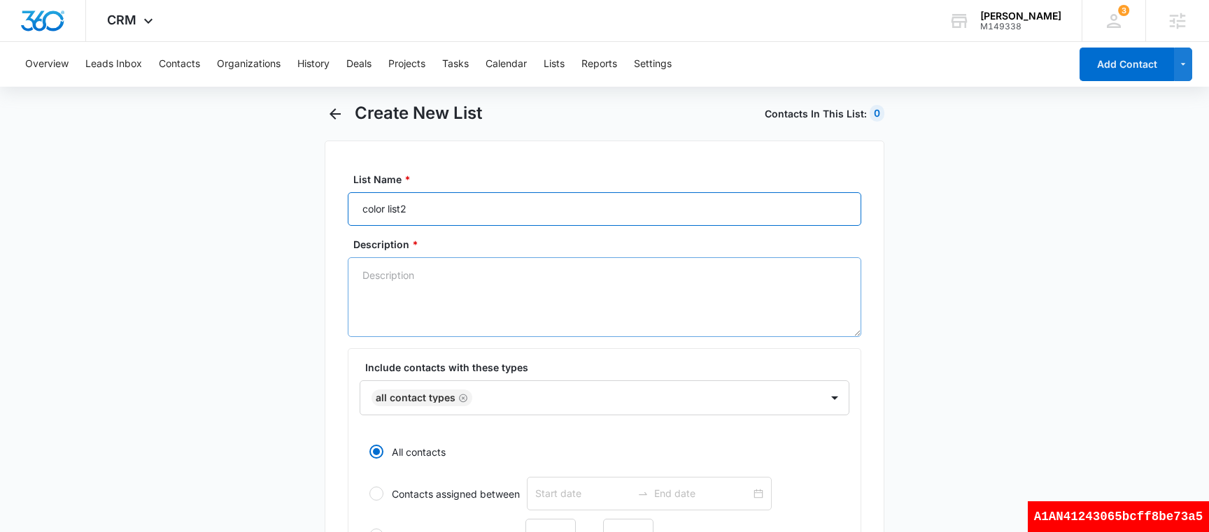
type input "color list2"
click at [478, 314] on textarea "Description *" at bounding box center [604, 297] width 513 height 80
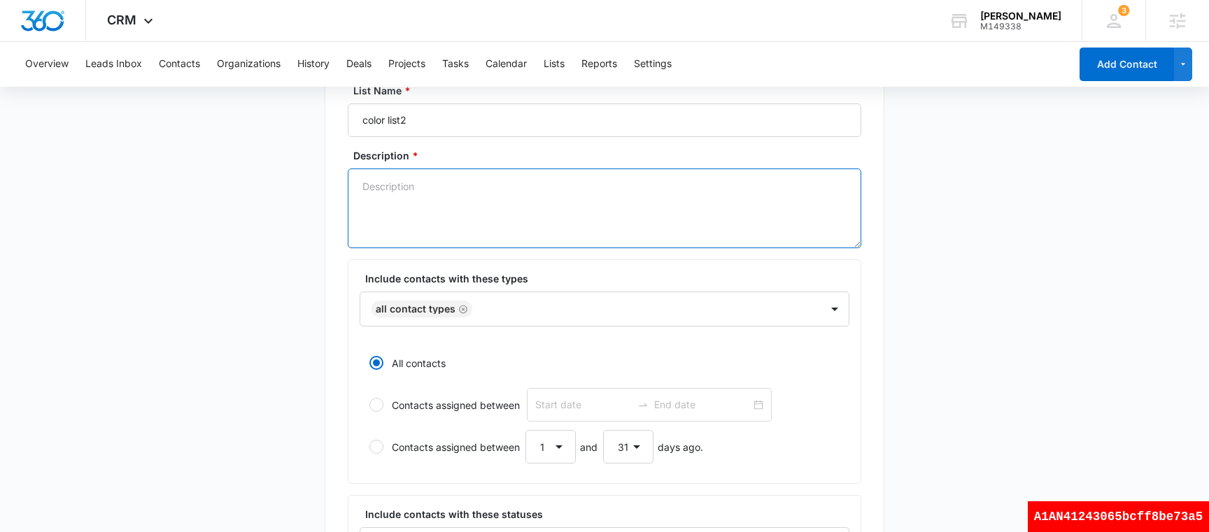
scroll to position [156, 0]
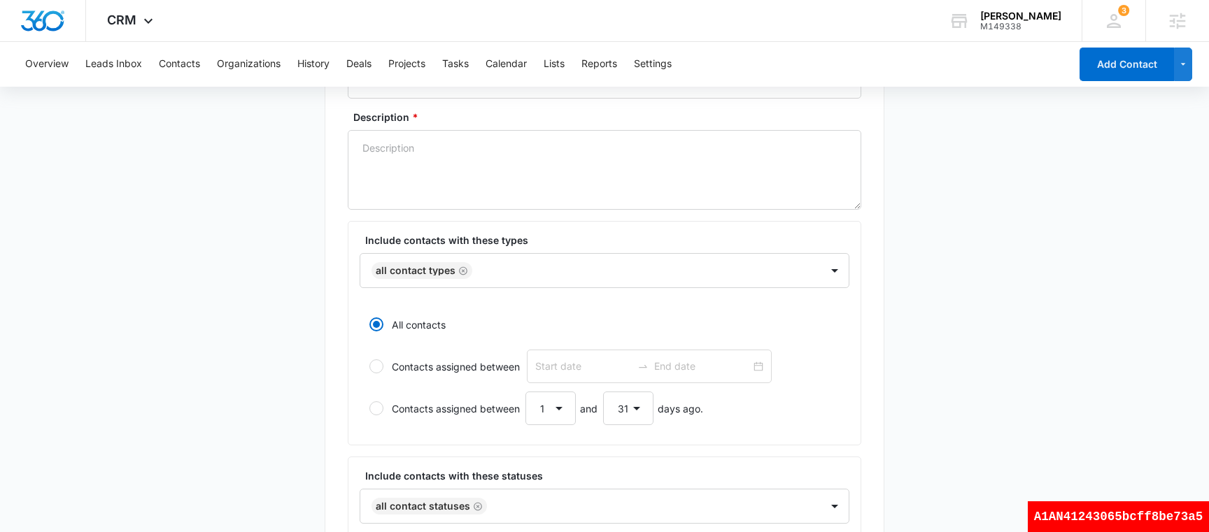
click at [464, 360] on label "Contacts assigned between" at bounding box center [605, 367] width 490 height 34
click at [369, 362] on input "Contacts assigned between" at bounding box center [365, 367] width 10 height 10
radio input "false"
radio input "true"
click at [433, 331] on label "All contacts" at bounding box center [605, 325] width 490 height 34
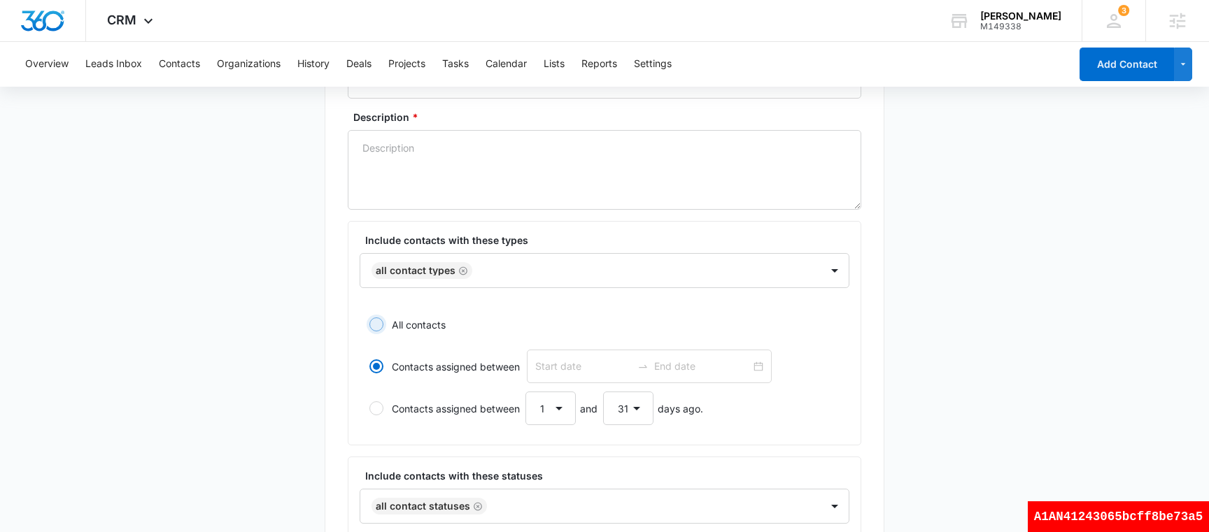
click at [369, 329] on input "All contacts" at bounding box center [365, 325] width 10 height 10
radio input "true"
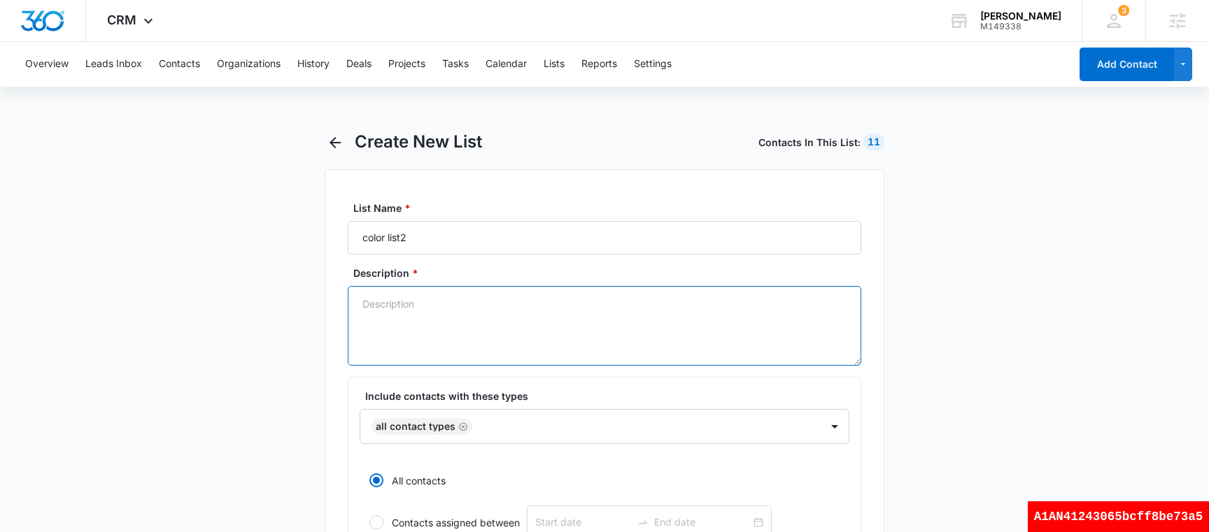
click at [469, 315] on textarea "Description *" at bounding box center [604, 326] width 513 height 80
type textarea "test"
click at [635, 152] on div "Create New List Contacts In This List : 11" at bounding box center [620, 142] width 530 height 21
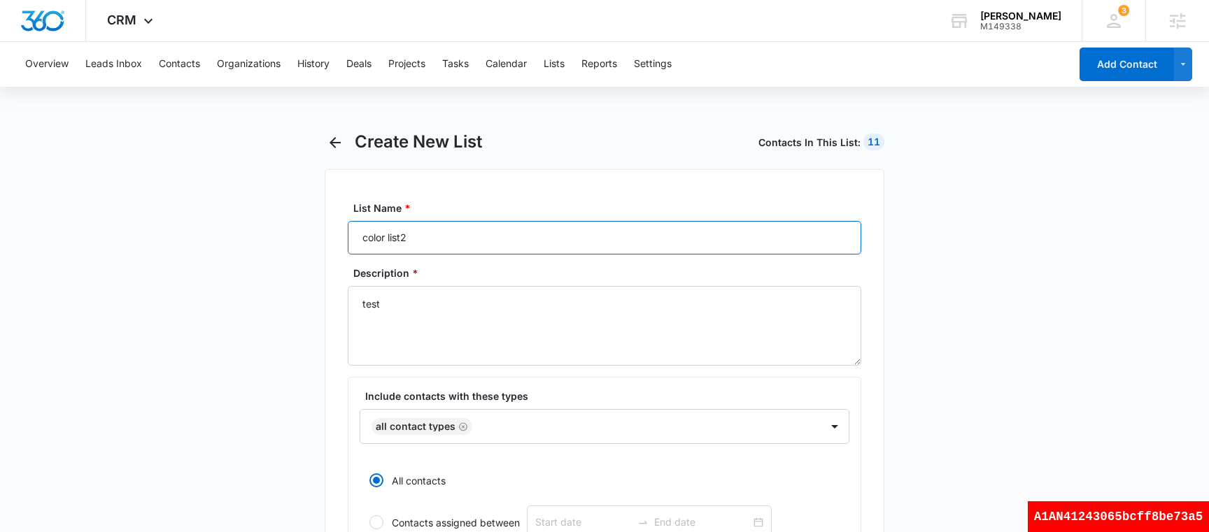
click at [525, 240] on input "color list2" at bounding box center [604, 238] width 513 height 34
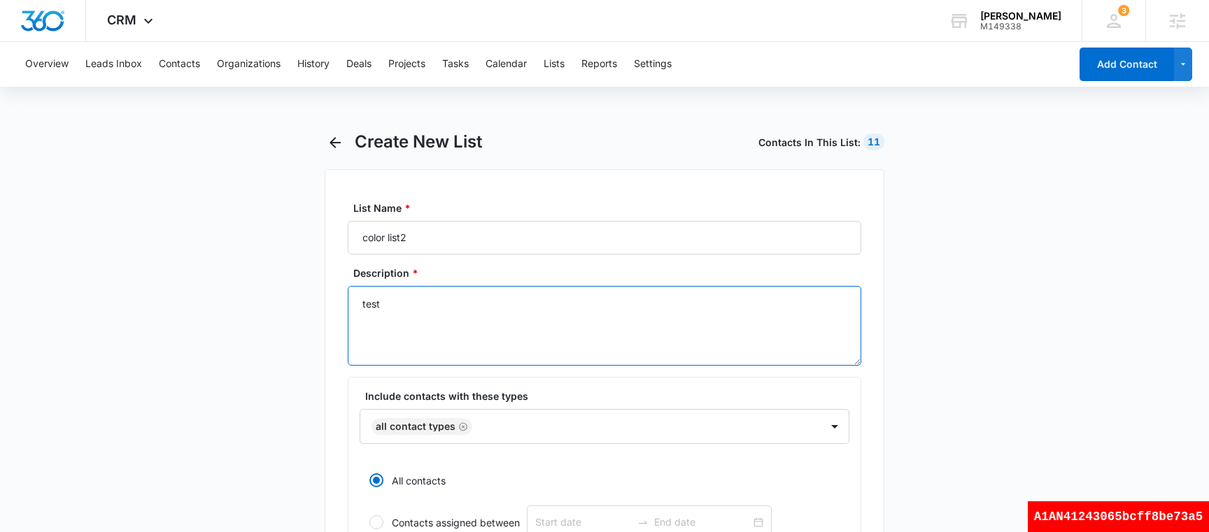
click at [497, 318] on textarea "test" at bounding box center [604, 326] width 513 height 80
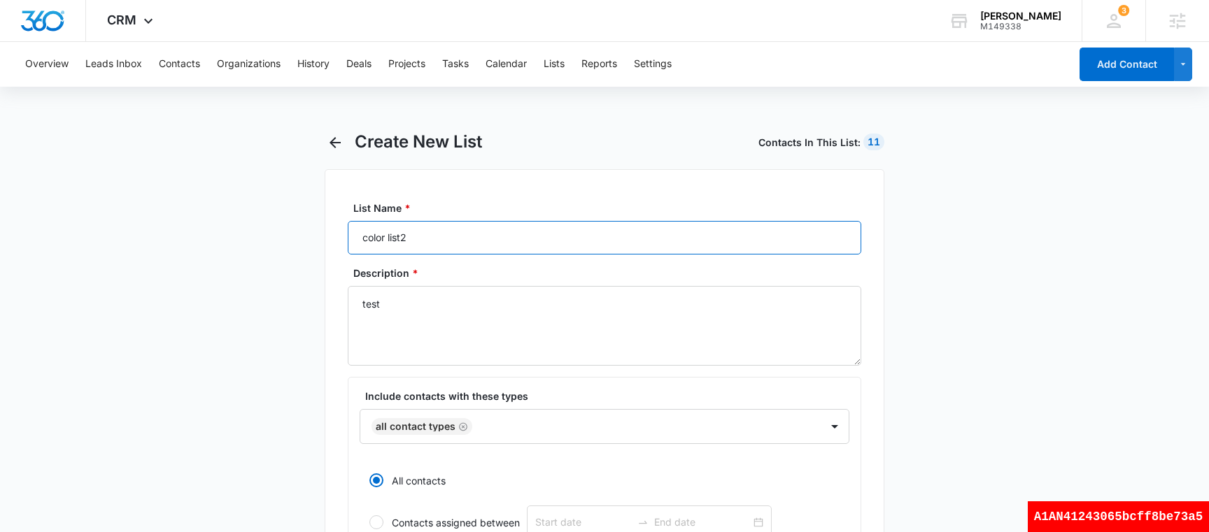
click at [493, 243] on input "color list2" at bounding box center [604, 238] width 513 height 34
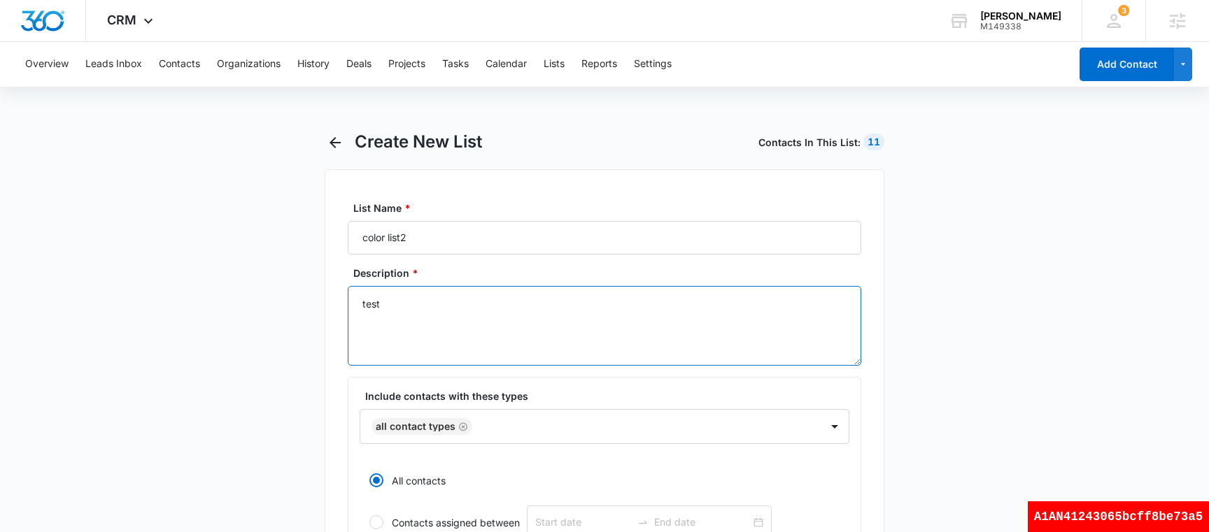
click at [532, 329] on textarea "test" at bounding box center [604, 326] width 513 height 80
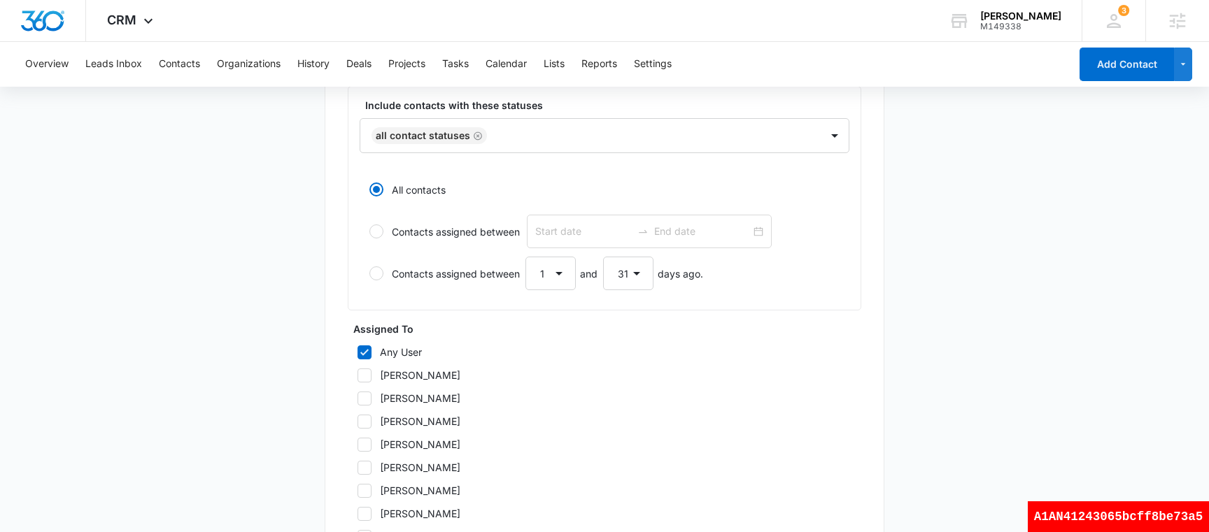
scroll to position [765, 0]
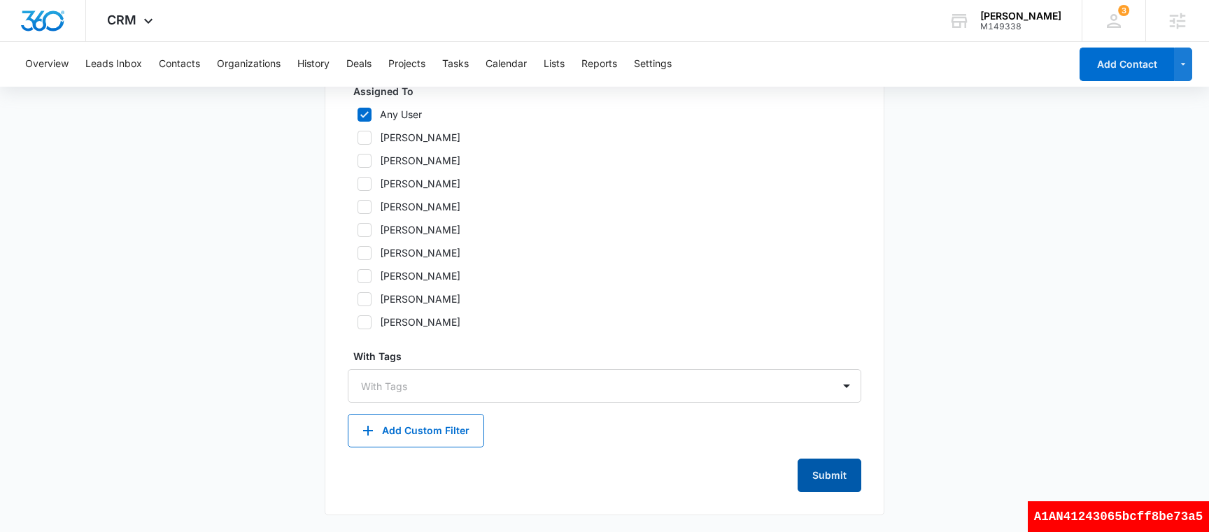
click at [842, 483] on button "Submit" at bounding box center [829, 476] width 64 height 34
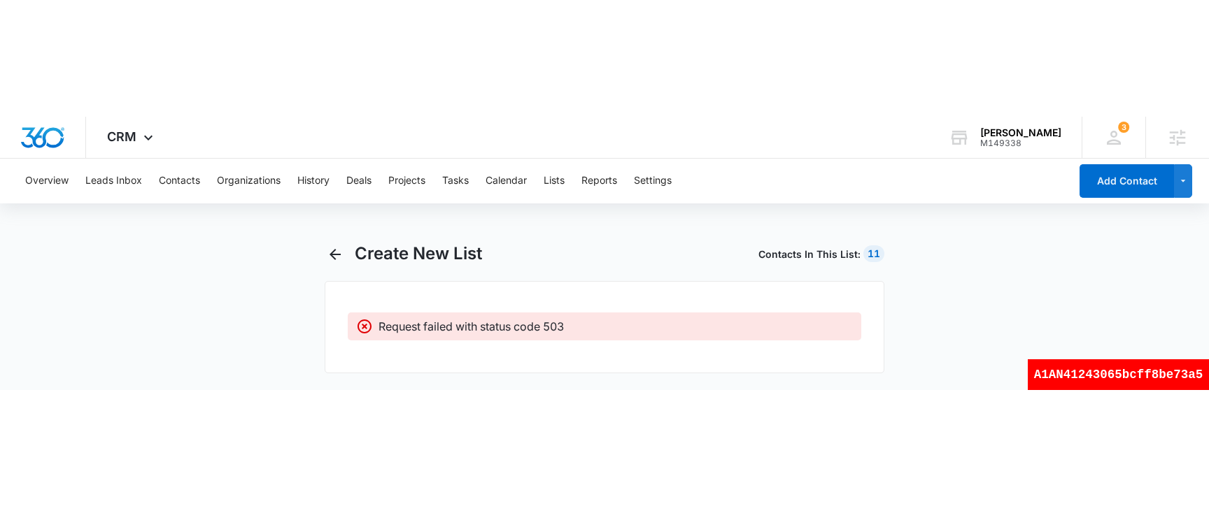
scroll to position [0, 0]
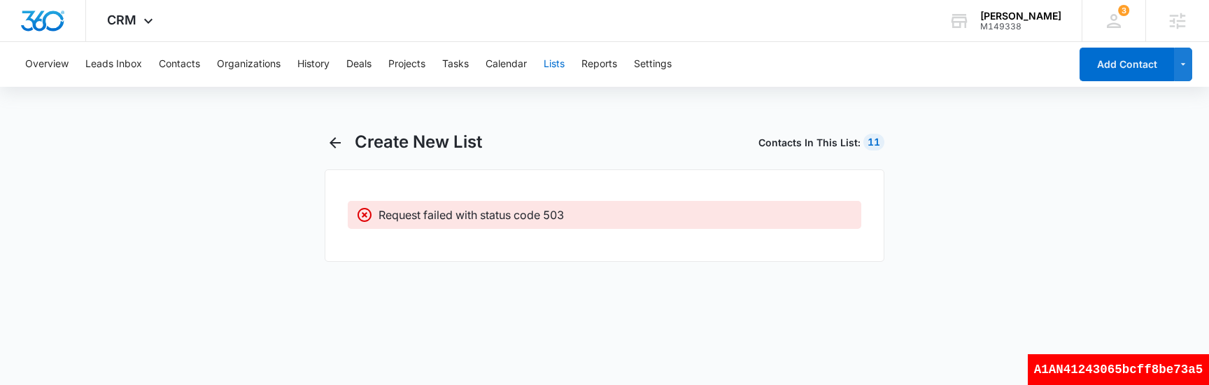
click at [552, 69] on button "Lists" at bounding box center [554, 64] width 21 height 45
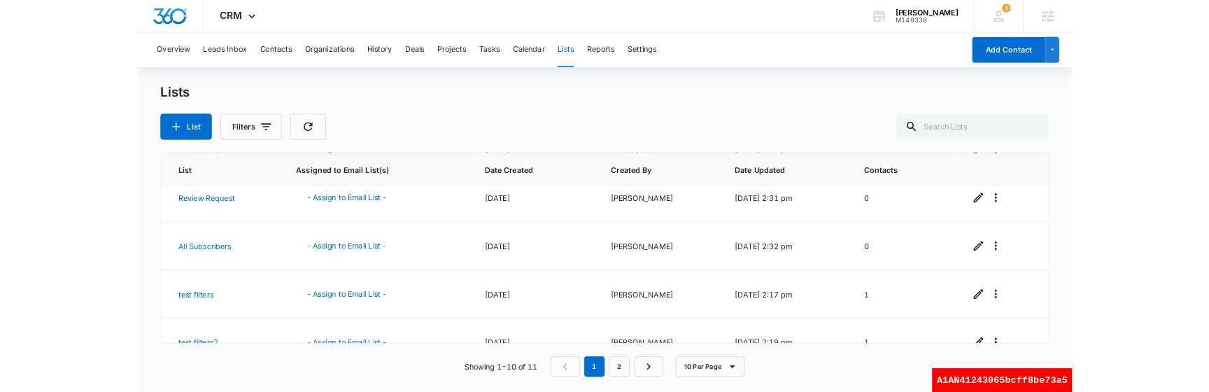
scroll to position [420, 0]
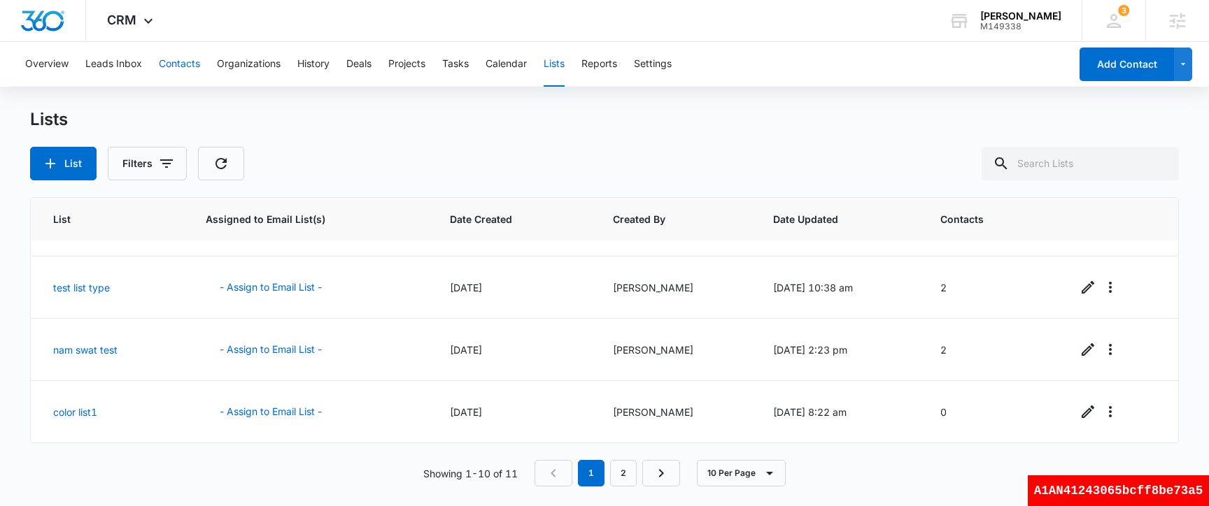
click at [181, 62] on button "Contacts" at bounding box center [179, 64] width 41 height 45
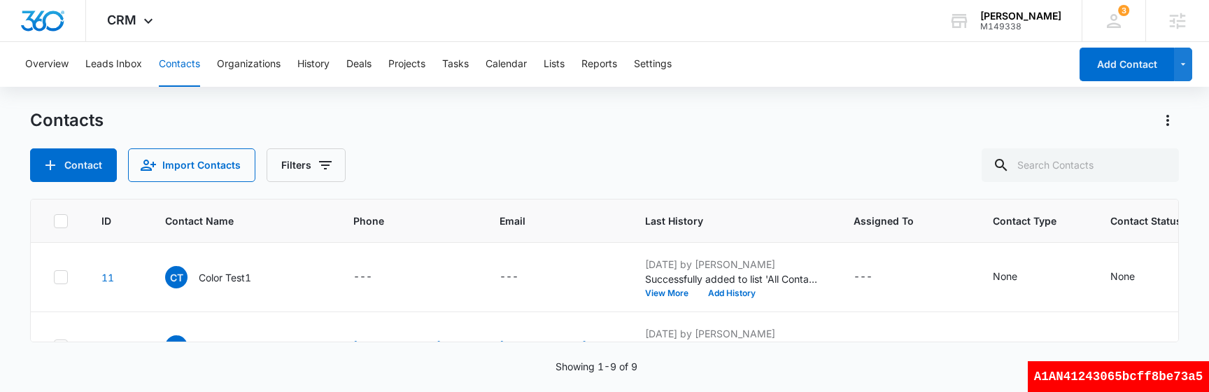
click at [1128, 388] on div "A1AN41243065bcff8be73a5" at bounding box center [1118, 376] width 181 height 31
click at [1133, 384] on div "A1AN41243065bcff8be73a5" at bounding box center [1118, 376] width 181 height 31
copy div "A1AN41243065bcff8be73a5"
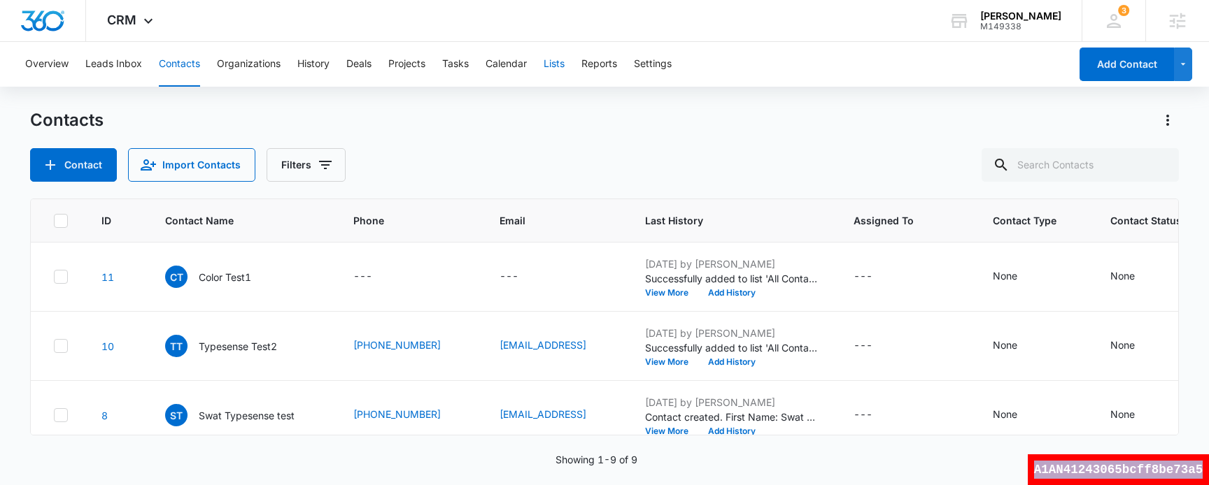
click at [561, 65] on button "Lists" at bounding box center [554, 64] width 21 height 45
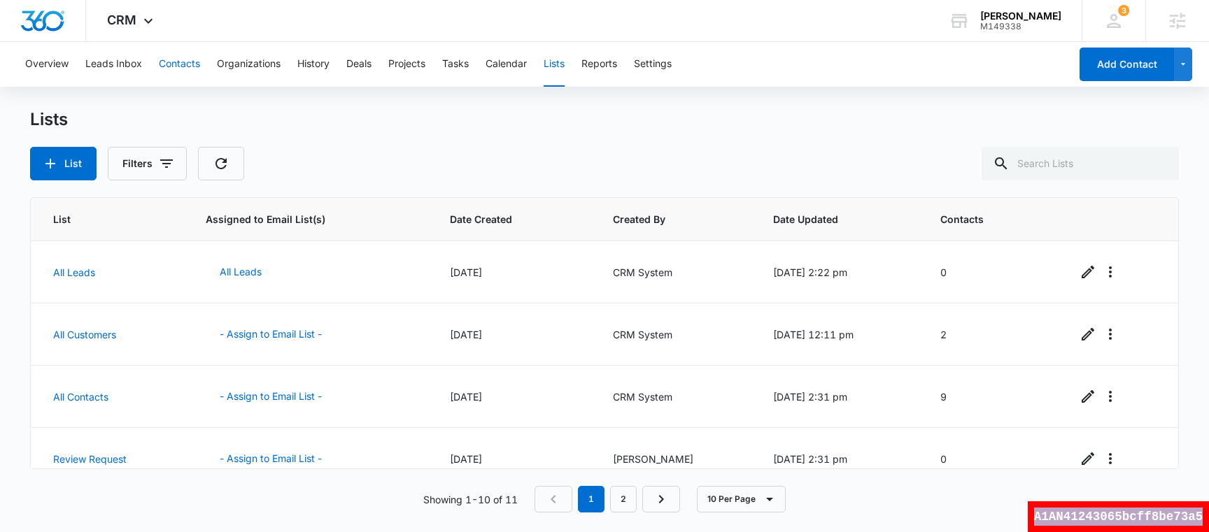
click at [187, 63] on button "Contacts" at bounding box center [179, 64] width 41 height 45
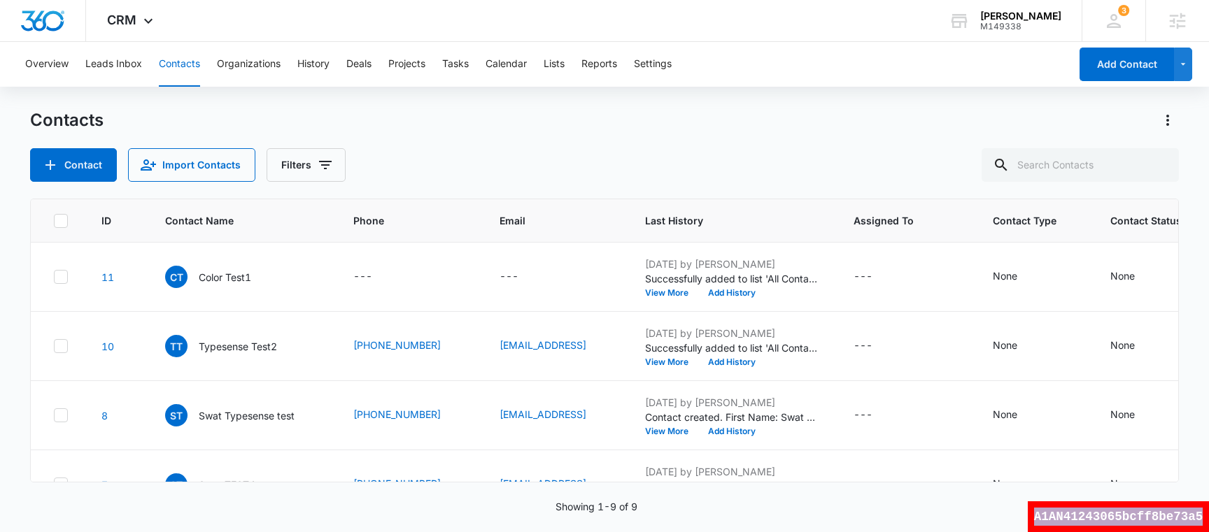
click at [1099, 514] on div "A1AN41243065bcff8be73a5" at bounding box center [1118, 517] width 181 height 31
click at [560, 70] on button "Lists" at bounding box center [554, 64] width 21 height 45
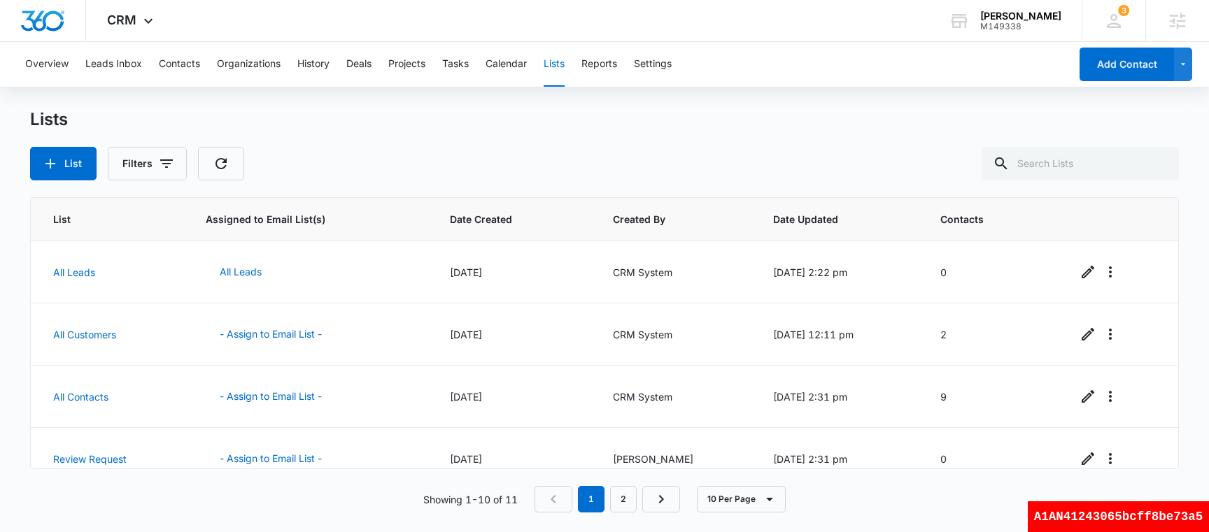
click at [568, 67] on div "Overview Leads Inbox Contacts Organizations History Deals Projects Tasks Calend…" at bounding box center [543, 64] width 1053 height 45
click at [556, 68] on button "Lists" at bounding box center [554, 64] width 21 height 45
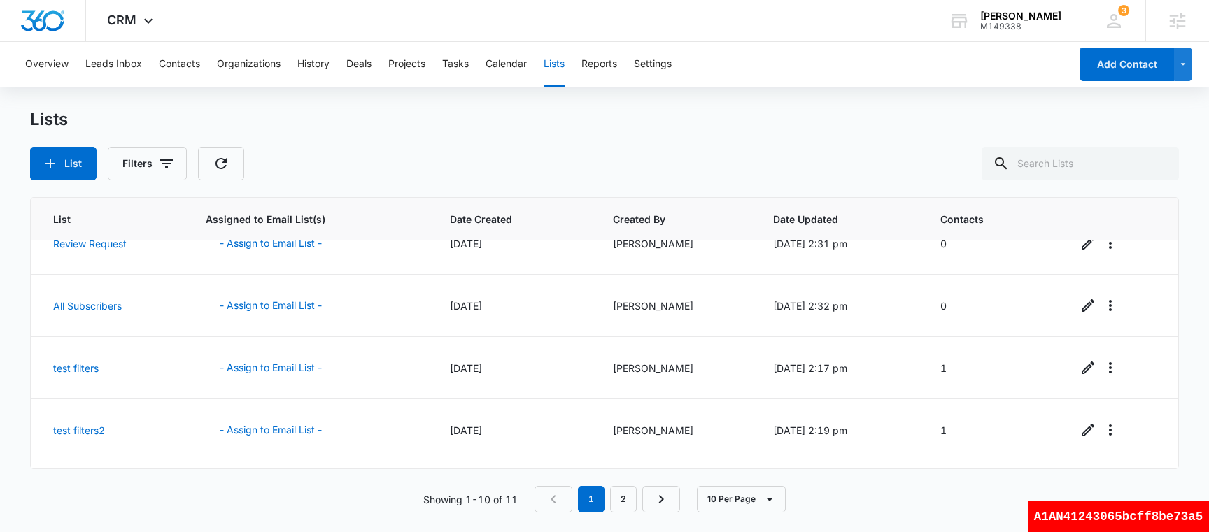
scroll to position [395, 0]
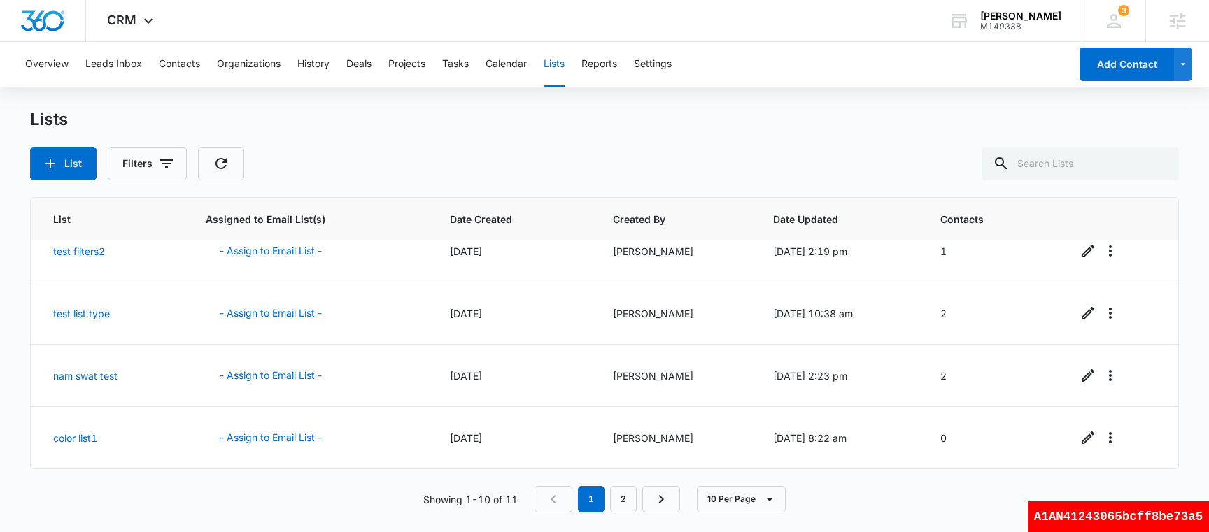
click at [680, 153] on div "List Filters" at bounding box center [604, 164] width 1149 height 34
click at [586, 148] on div "List Filters" at bounding box center [604, 164] width 1149 height 34
click at [569, 170] on div "List Filters" at bounding box center [604, 164] width 1149 height 34
click at [169, 69] on button "Contacts" at bounding box center [179, 64] width 41 height 45
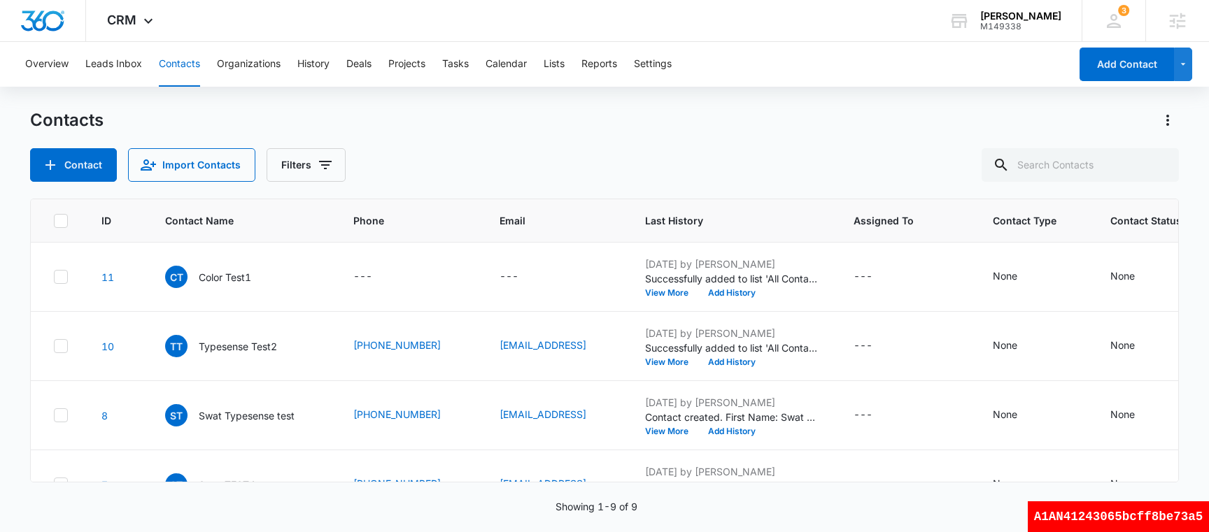
click at [489, 129] on div "Contacts" at bounding box center [604, 120] width 1149 height 22
click at [180, 66] on button "Contacts" at bounding box center [179, 64] width 41 height 45
click at [199, 76] on button "Contacts" at bounding box center [179, 64] width 41 height 45
click at [192, 63] on button "Contacts" at bounding box center [179, 64] width 41 height 45
